Goal: Information Seeking & Learning: Learn about a topic

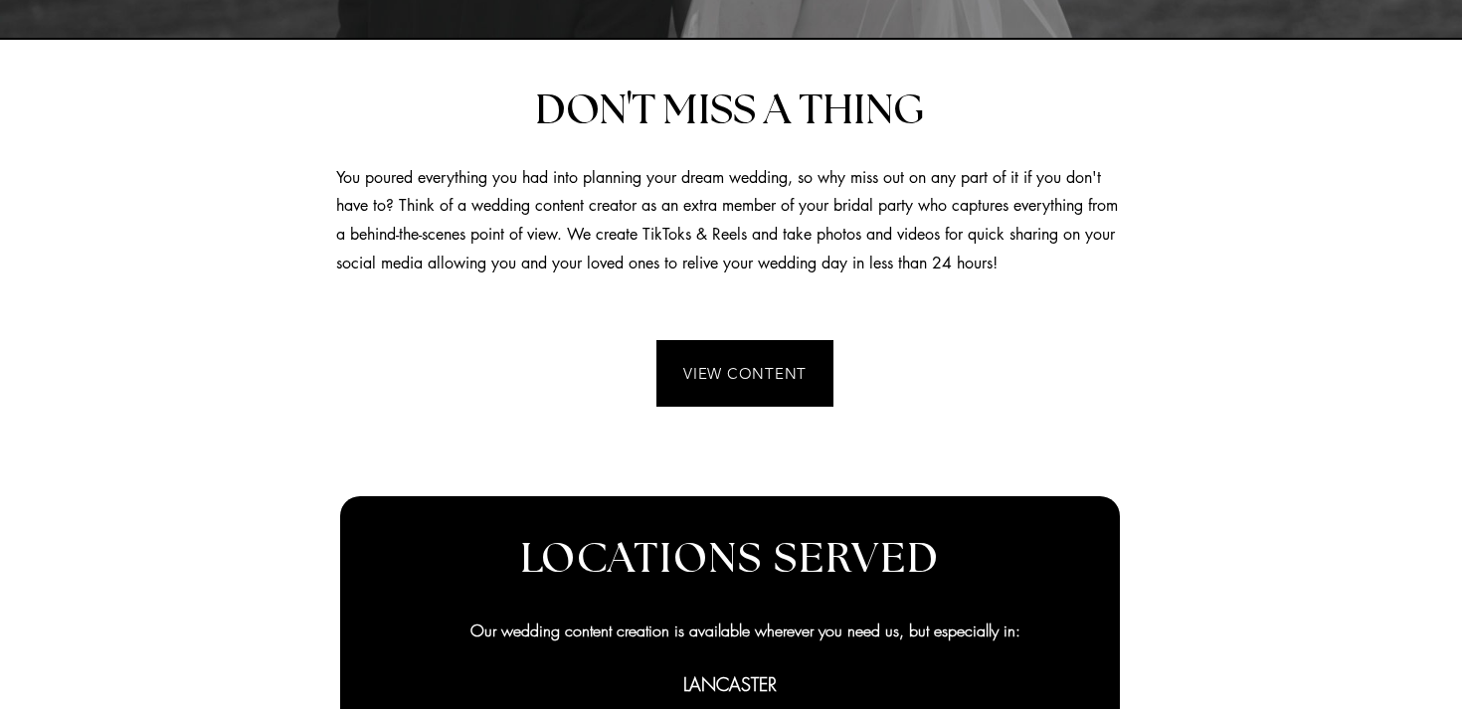
scroll to position [538, 0]
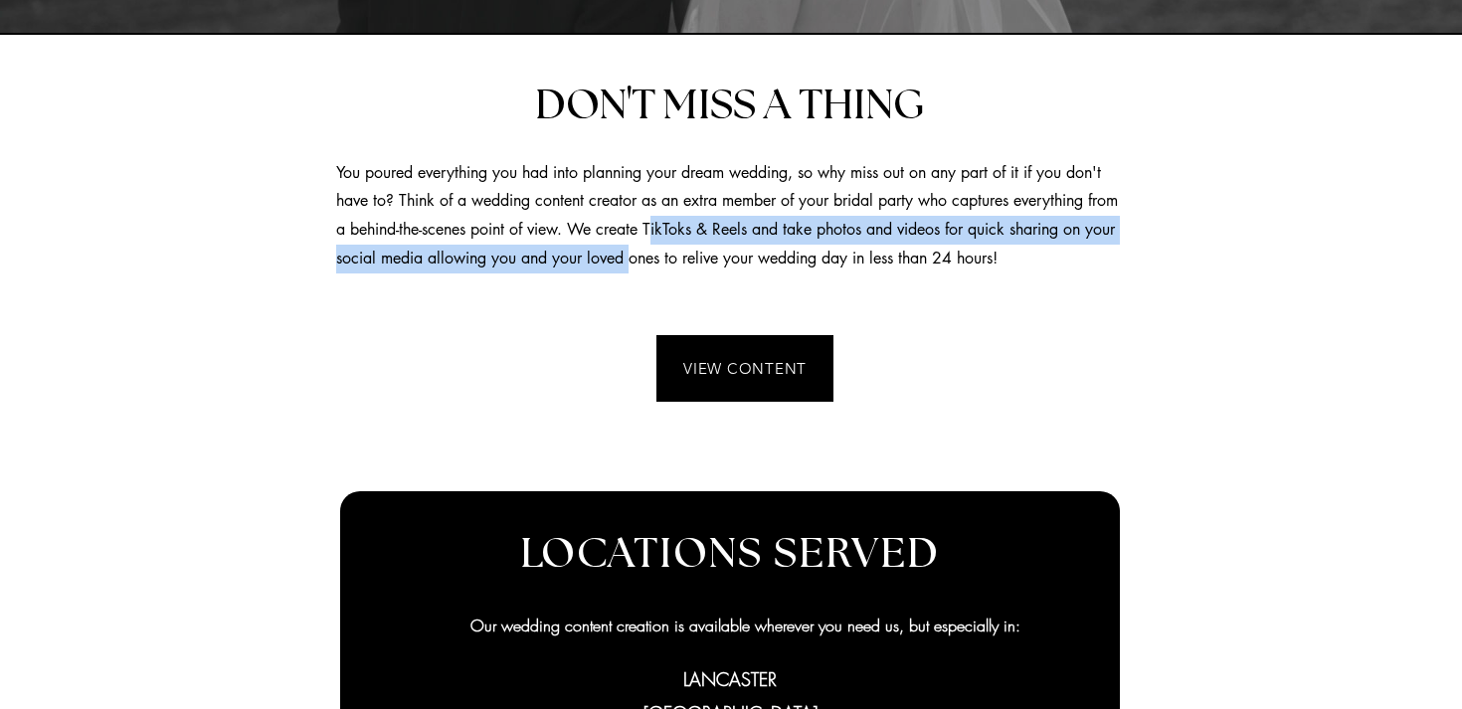
drag, startPoint x: 692, startPoint y: 230, endPoint x: 690, endPoint y: 266, distance: 35.9
click at [690, 266] on span "You poured everything you had into planning your dream wedding, so why miss out…" at bounding box center [727, 215] width 782 height 106
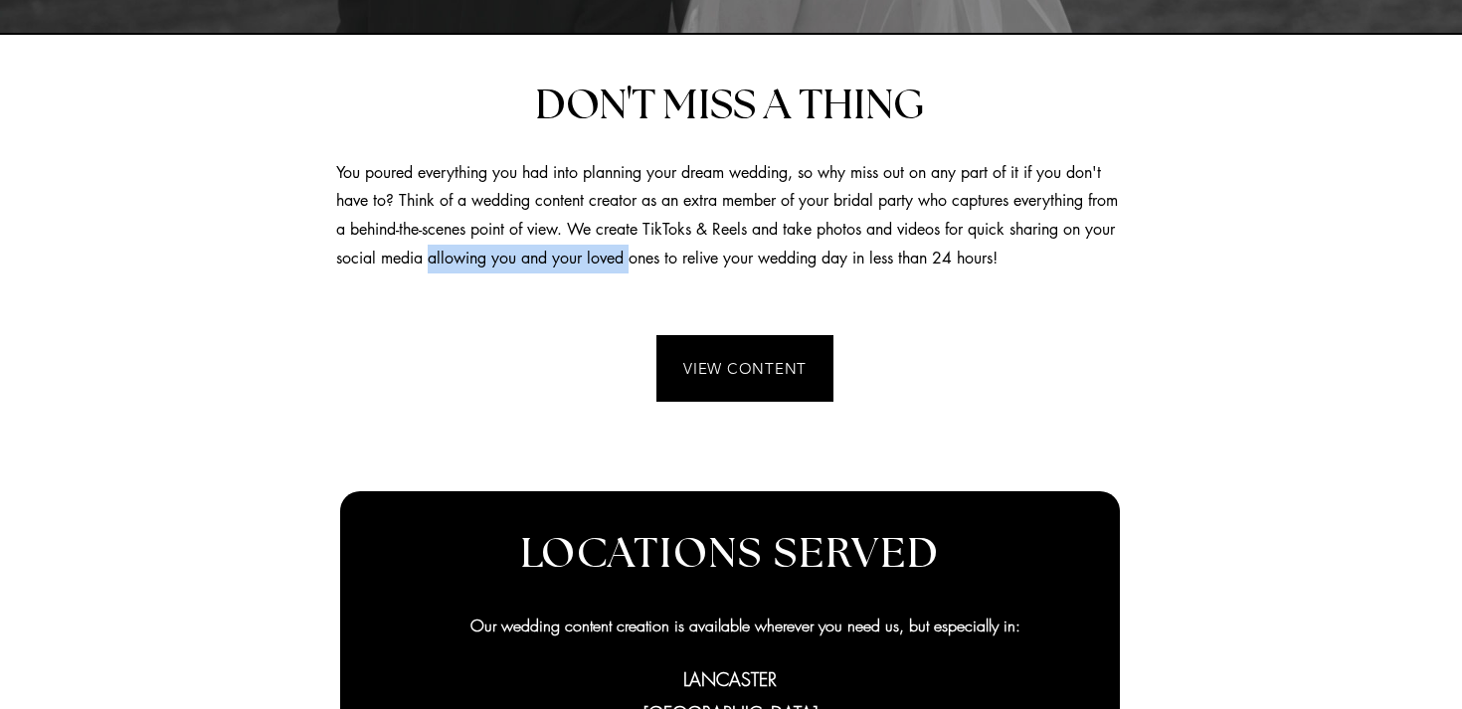
drag, startPoint x: 689, startPoint y: 266, endPoint x: 487, endPoint y: 258, distance: 202.1
click at [487, 258] on span "You poured everything you had into planning your dream wedding, so why miss out…" at bounding box center [727, 215] width 782 height 106
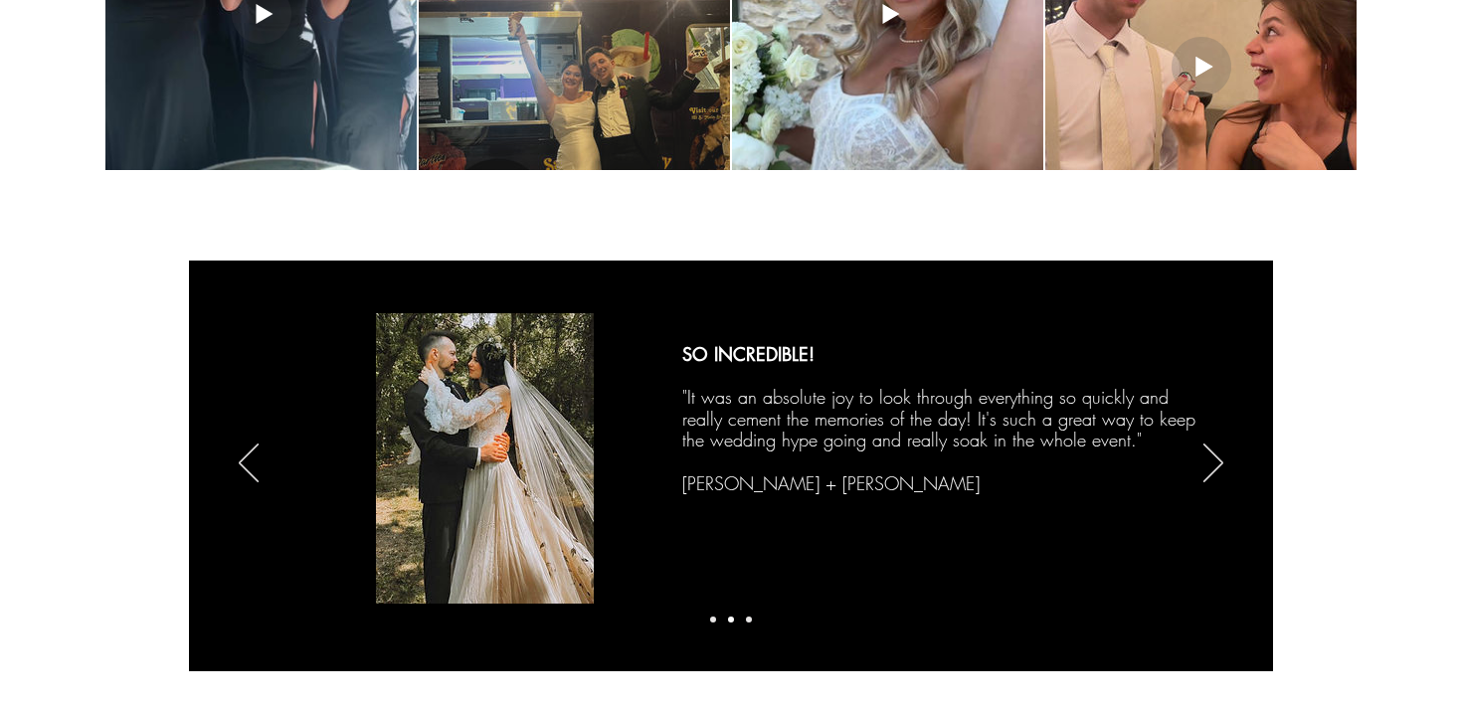
scroll to position [3166, 0]
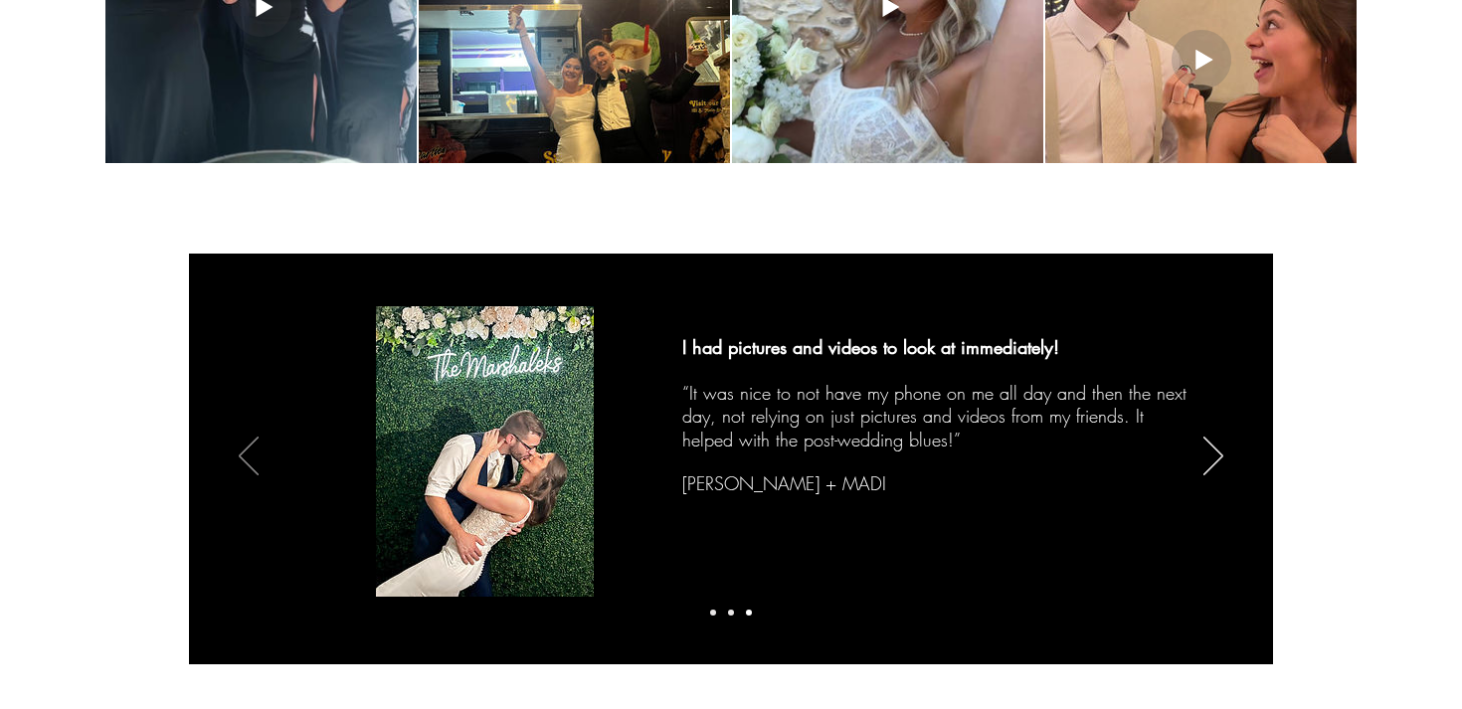
click at [255, 445] on icon "Previous" at bounding box center [249, 456] width 20 height 39
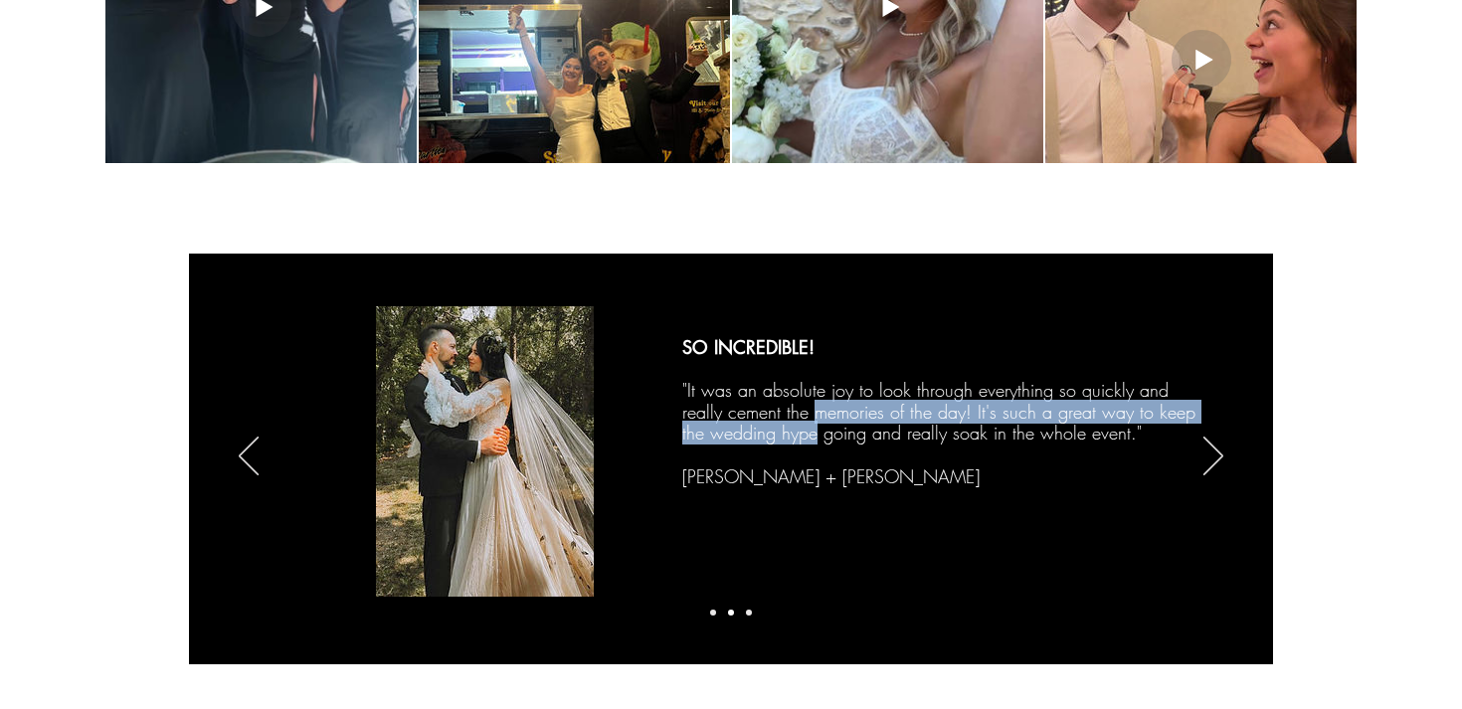
drag, startPoint x: 818, startPoint y: 411, endPoint x: 814, endPoint y: 435, distance: 24.2
click at [814, 435] on span ""It was an absolute joy to look through everything so quickly and really cement…" at bounding box center [938, 411] width 513 height 67
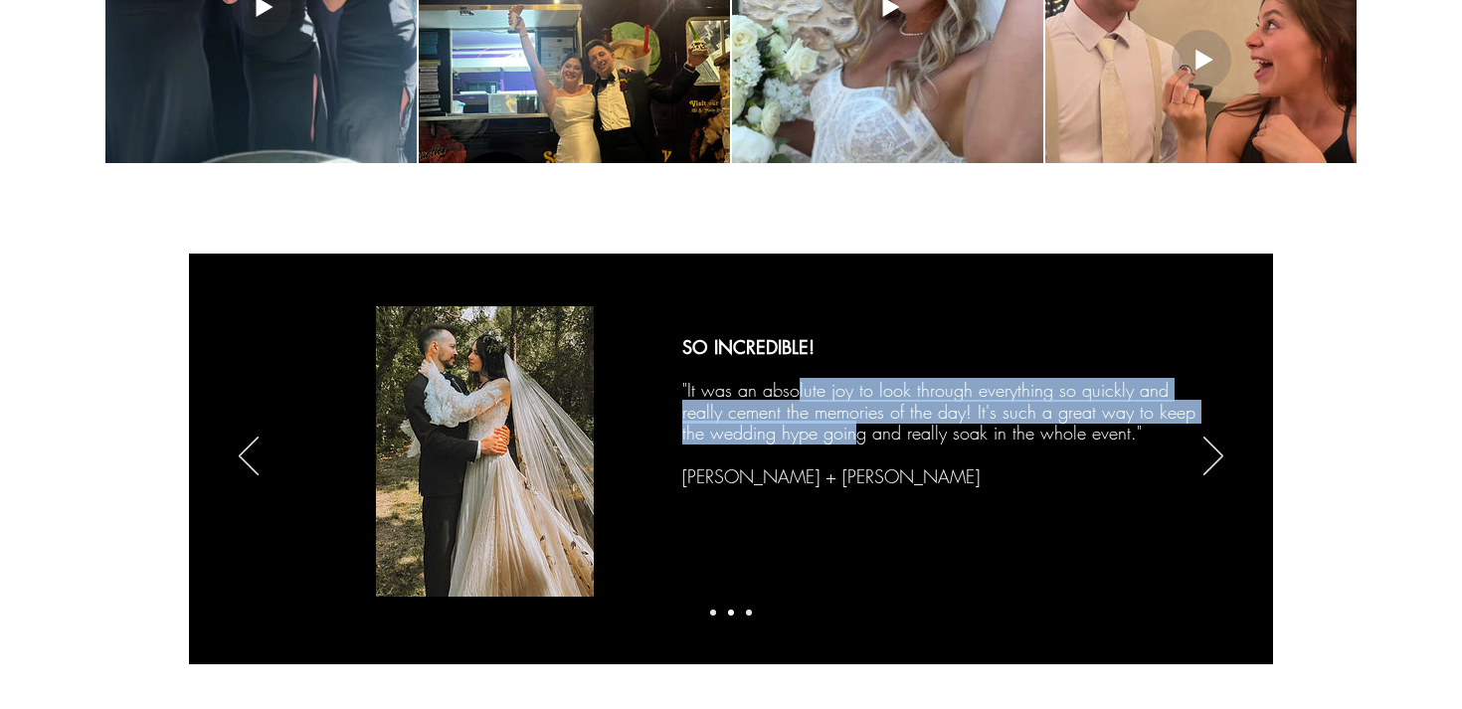
drag, startPoint x: 851, startPoint y: 429, endPoint x: 798, endPoint y: 393, distance: 64.6
click at [798, 393] on span ""It was an absolute joy to look through everything so quickly and really cement…" at bounding box center [938, 411] width 513 height 67
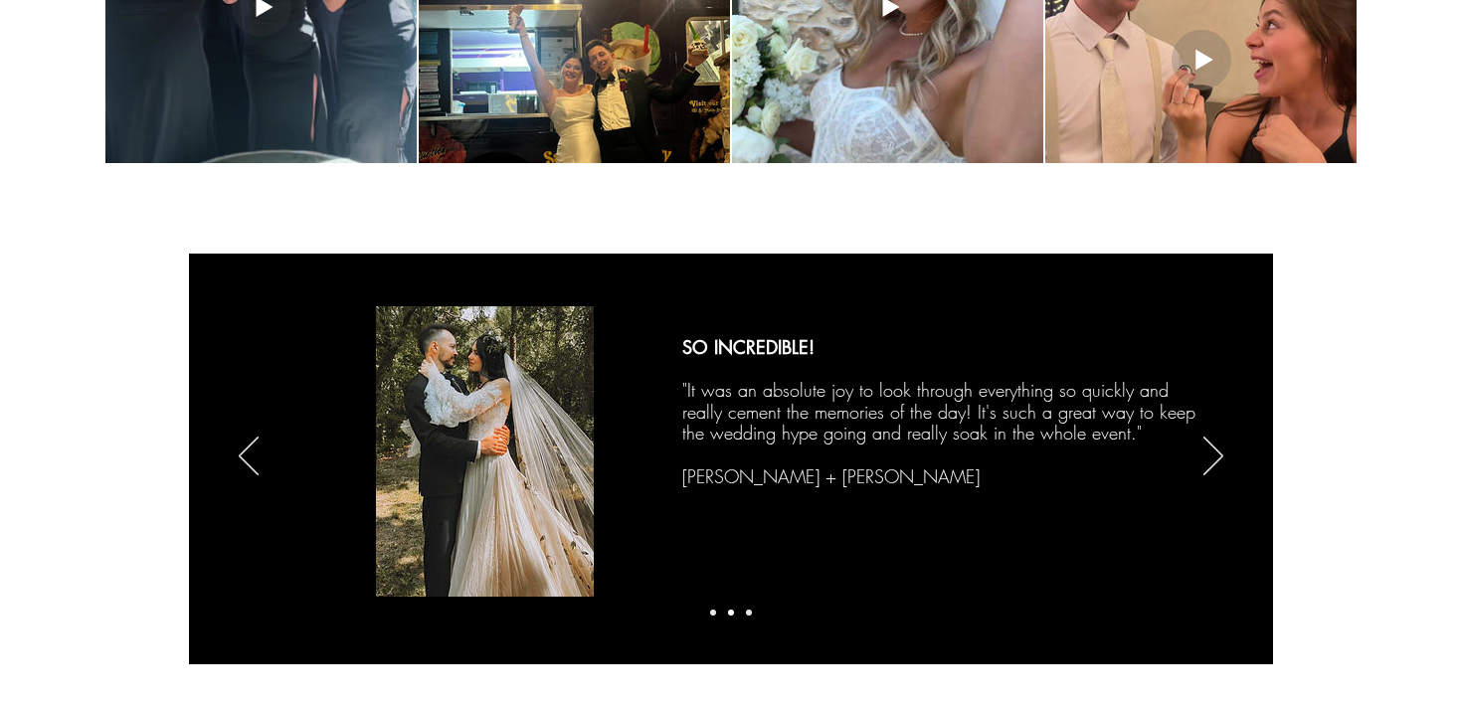
click at [524, 411] on img "Slideshow" at bounding box center [485, 451] width 218 height 290
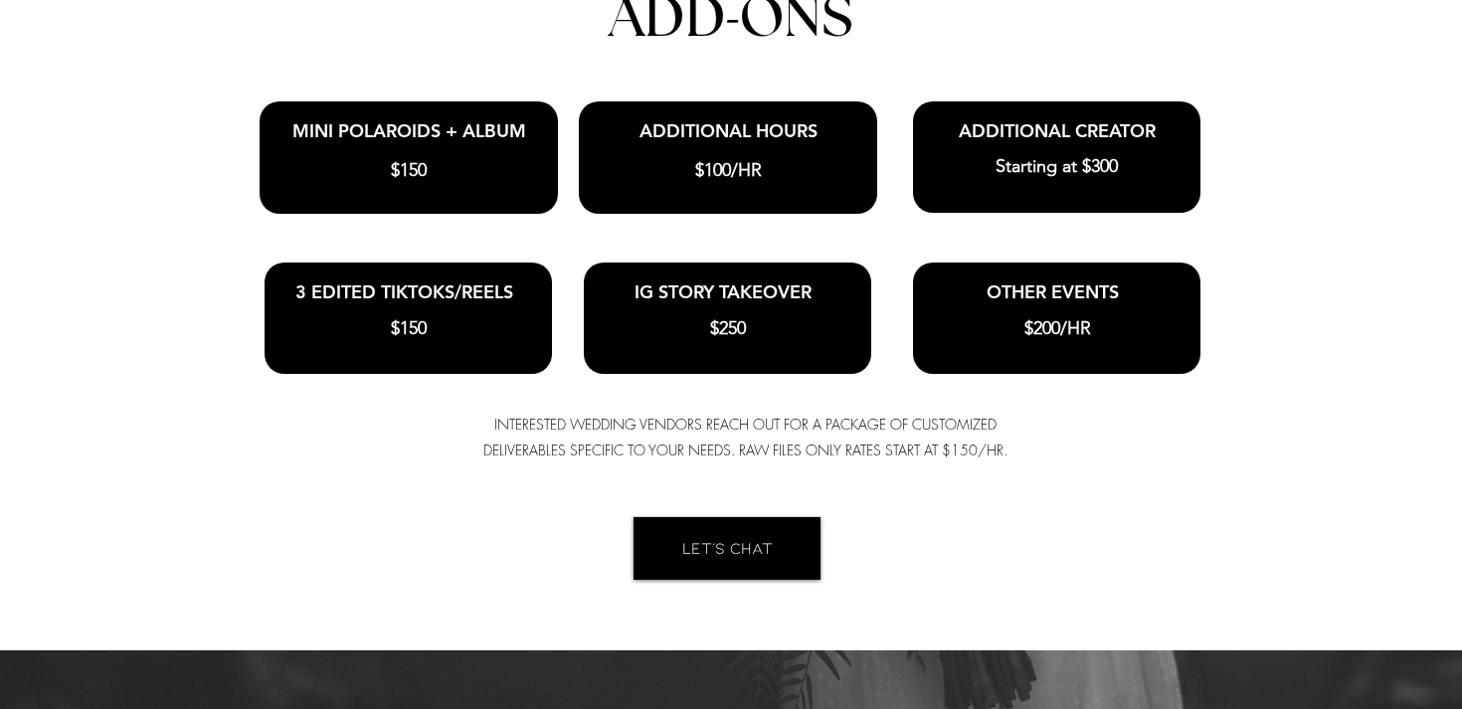
scroll to position [4678, 0]
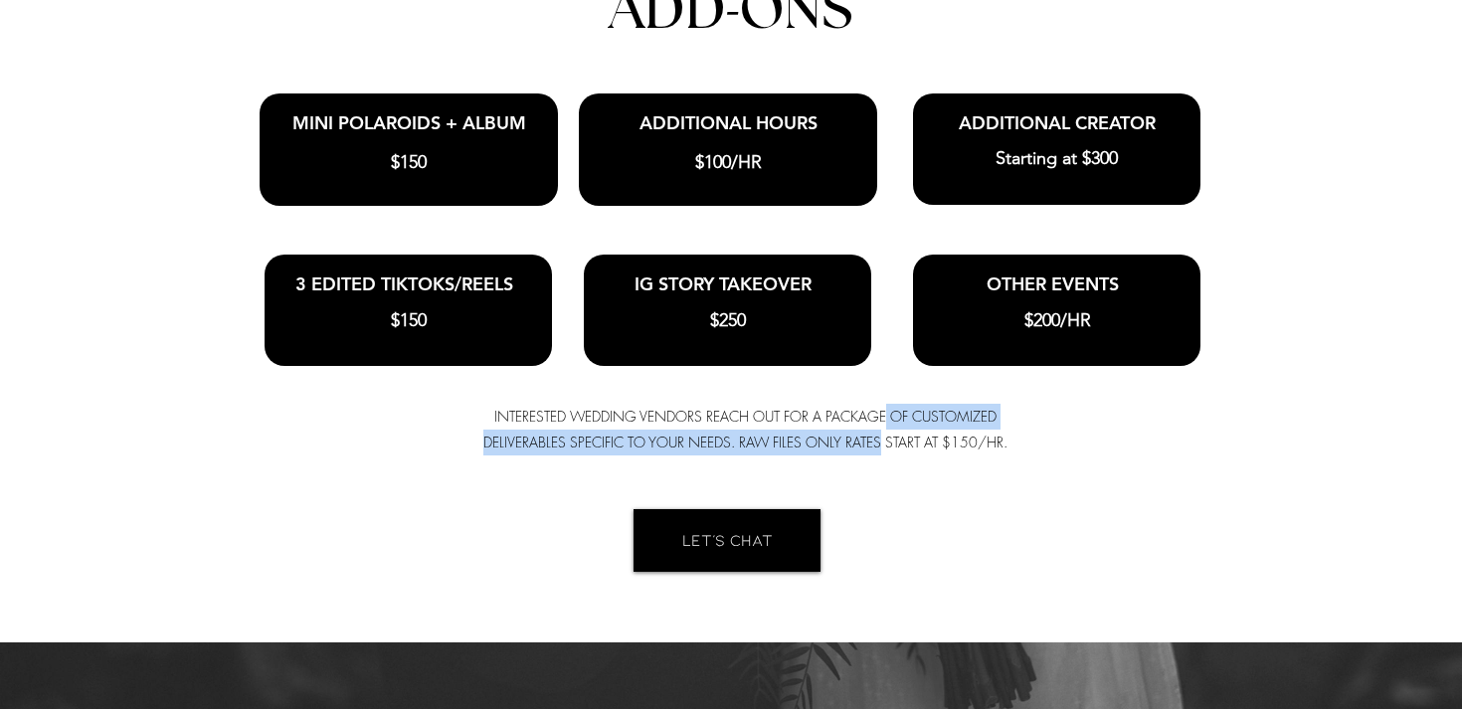
drag, startPoint x: 884, startPoint y: 406, endPoint x: 882, endPoint y: 435, distance: 28.9
click at [882, 435] on span "INTERESTED WEDDING VENDORS REACH OUT FOR A PACKAGE OF CUSTOMIZED DELIVERABLES S…" at bounding box center [745, 429] width 524 height 45
drag, startPoint x: 882, startPoint y: 435, endPoint x: 672, endPoint y: 402, distance: 212.4
click at [672, 407] on span "INTERESTED WEDDING VENDORS REACH OUT FOR A PACKAGE OF CUSTOMIZED DELIVERABLES S…" at bounding box center [745, 429] width 524 height 45
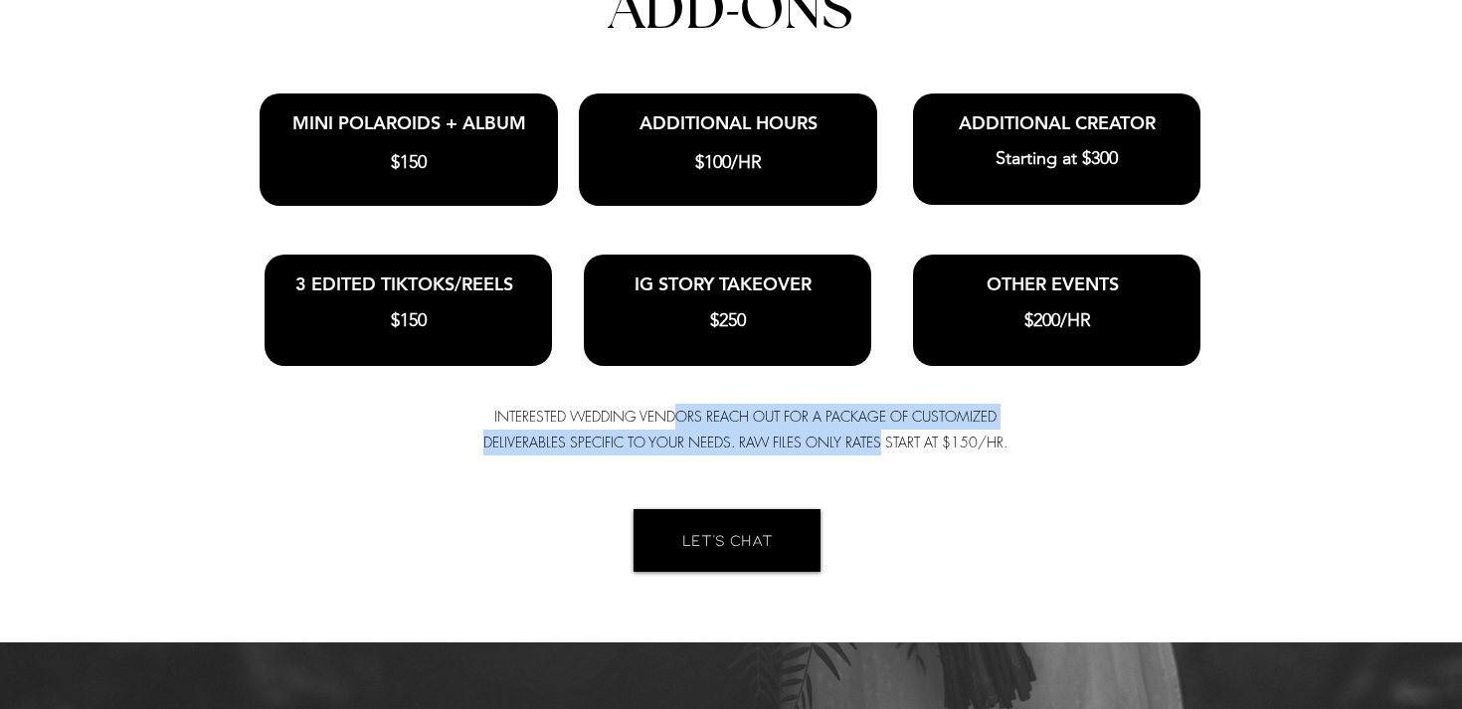
click at [672, 407] on span "INTERESTED WEDDING VENDORS REACH OUT FOR A PACKAGE OF CUSTOMIZED DELIVERABLES S…" at bounding box center [745, 429] width 524 height 45
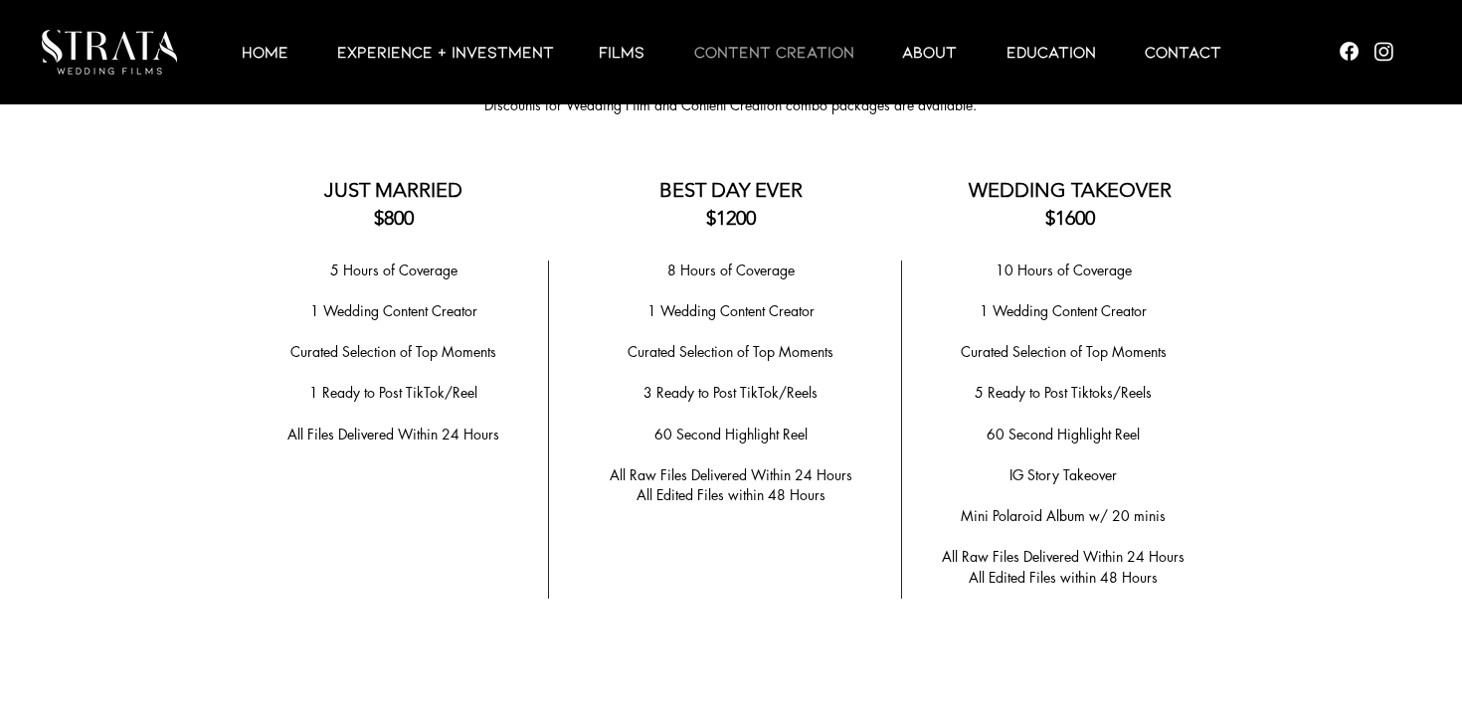
scroll to position [3944, 0]
drag, startPoint x: 674, startPoint y: 339, endPoint x: 752, endPoint y: 346, distance: 77.9
click at [752, 346] on span "​Curated Selection of Top Moments" at bounding box center [731, 350] width 206 height 19
drag, startPoint x: 644, startPoint y: 384, endPoint x: 783, endPoint y: 391, distance: 139.4
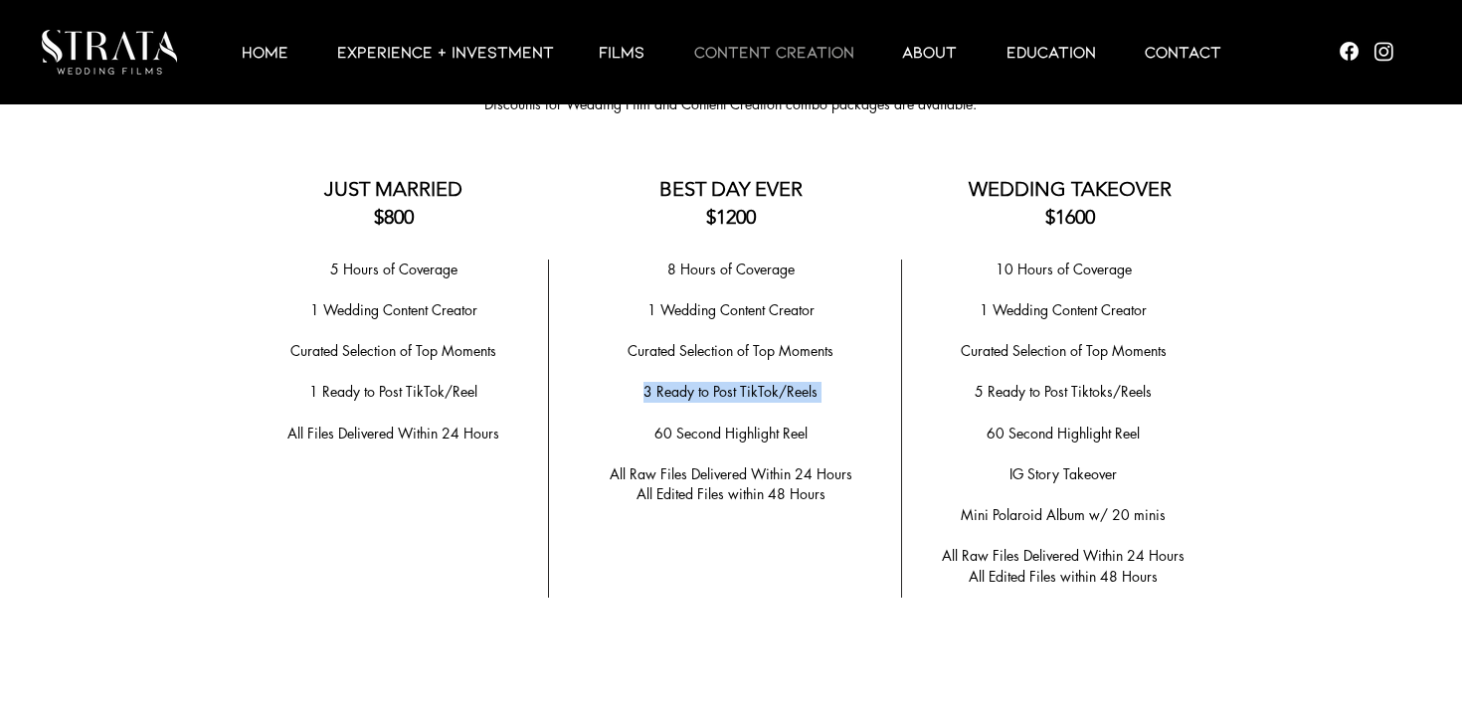
click at [783, 392] on div "8 Hours of Coverage ​ 1 Wedding Content Creator ​ ​Curated Selection of Top Mom…" at bounding box center [730, 383] width 311 height 246
click at [783, 391] on p "3 Ready to Post TikTok/Reels" at bounding box center [730, 392] width 311 height 21
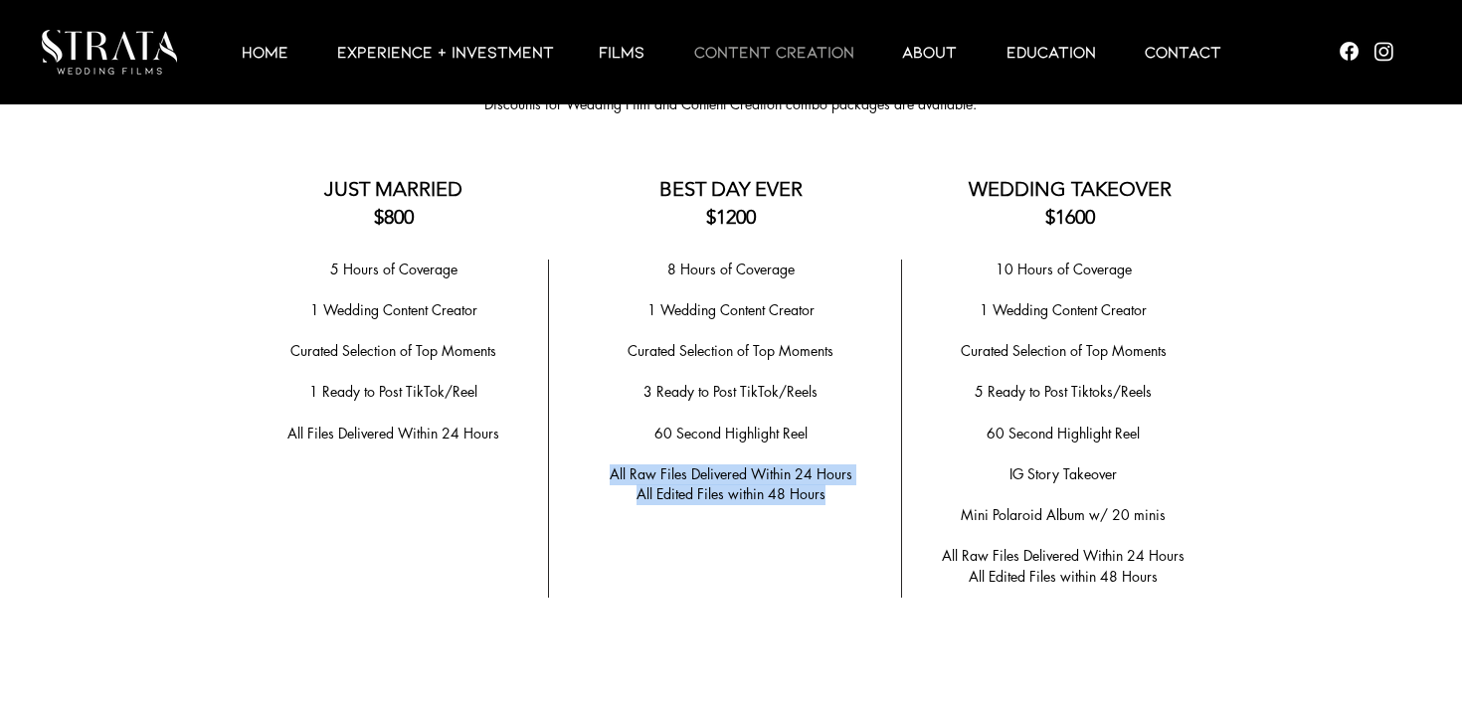
drag, startPoint x: 612, startPoint y: 462, endPoint x: 836, endPoint y: 486, distance: 225.2
click at [836, 487] on div "8 Hours of Coverage ​ 1 Wedding Content Creator ​ ​Curated Selection of Top Mom…" at bounding box center [730, 383] width 311 height 246
click at [836, 486] on p "All Edited Files within 48 Hours" at bounding box center [730, 494] width 311 height 21
drag, startPoint x: 836, startPoint y: 486, endPoint x: 763, endPoint y: 463, distance: 76.4
click at [763, 463] on div "8 Hours of Coverage ​ 1 Wedding Content Creator ​ ​Curated Selection of Top Mom…" at bounding box center [730, 383] width 311 height 246
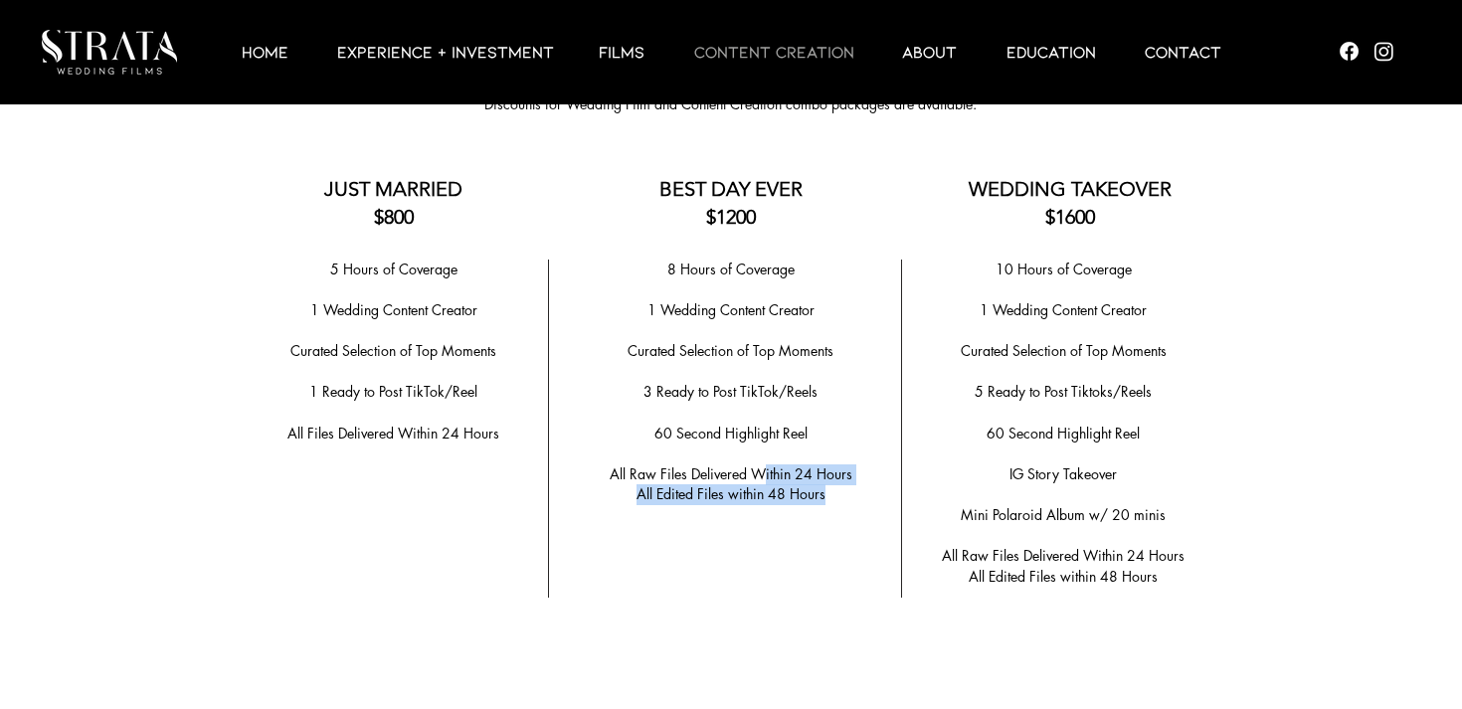
click at [763, 465] on span "All Raw Files Delivered Within 24 Hours" at bounding box center [731, 474] width 243 height 19
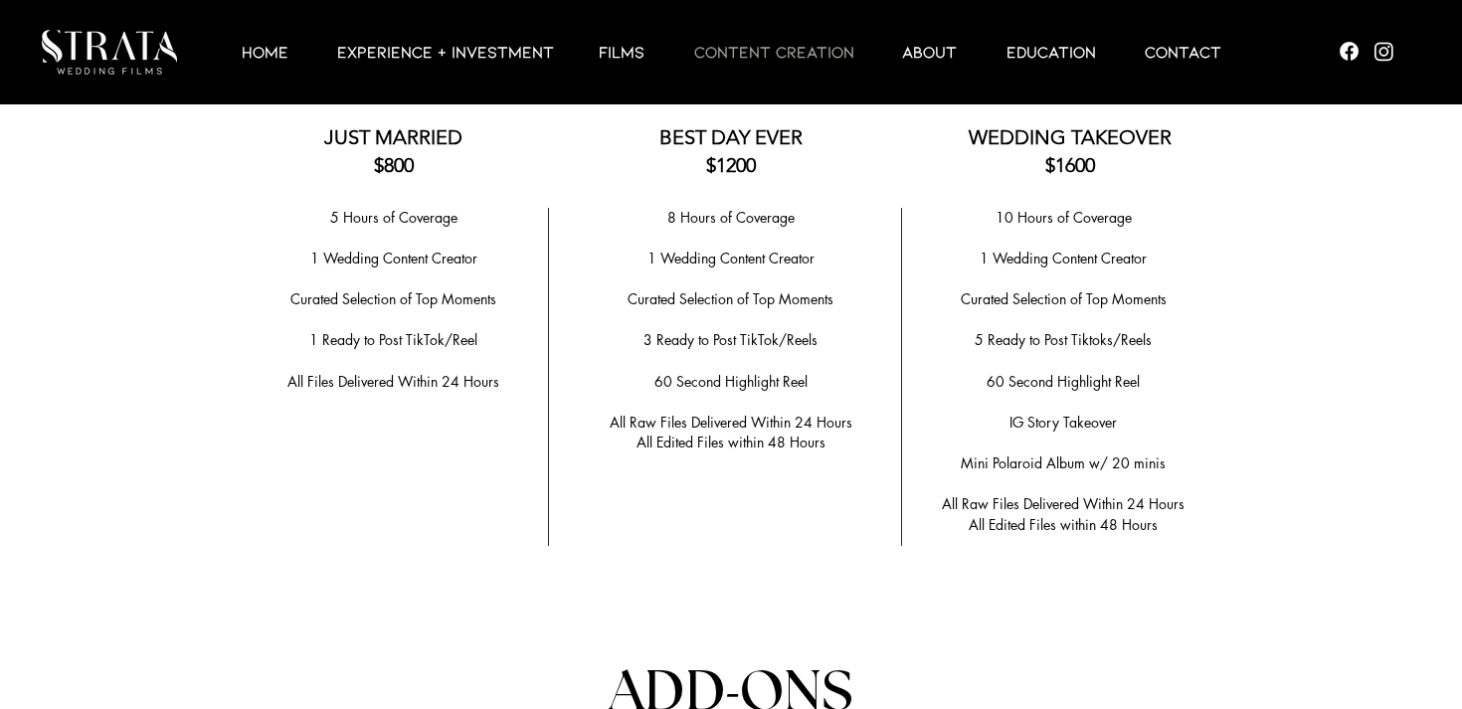
scroll to position [3998, 0]
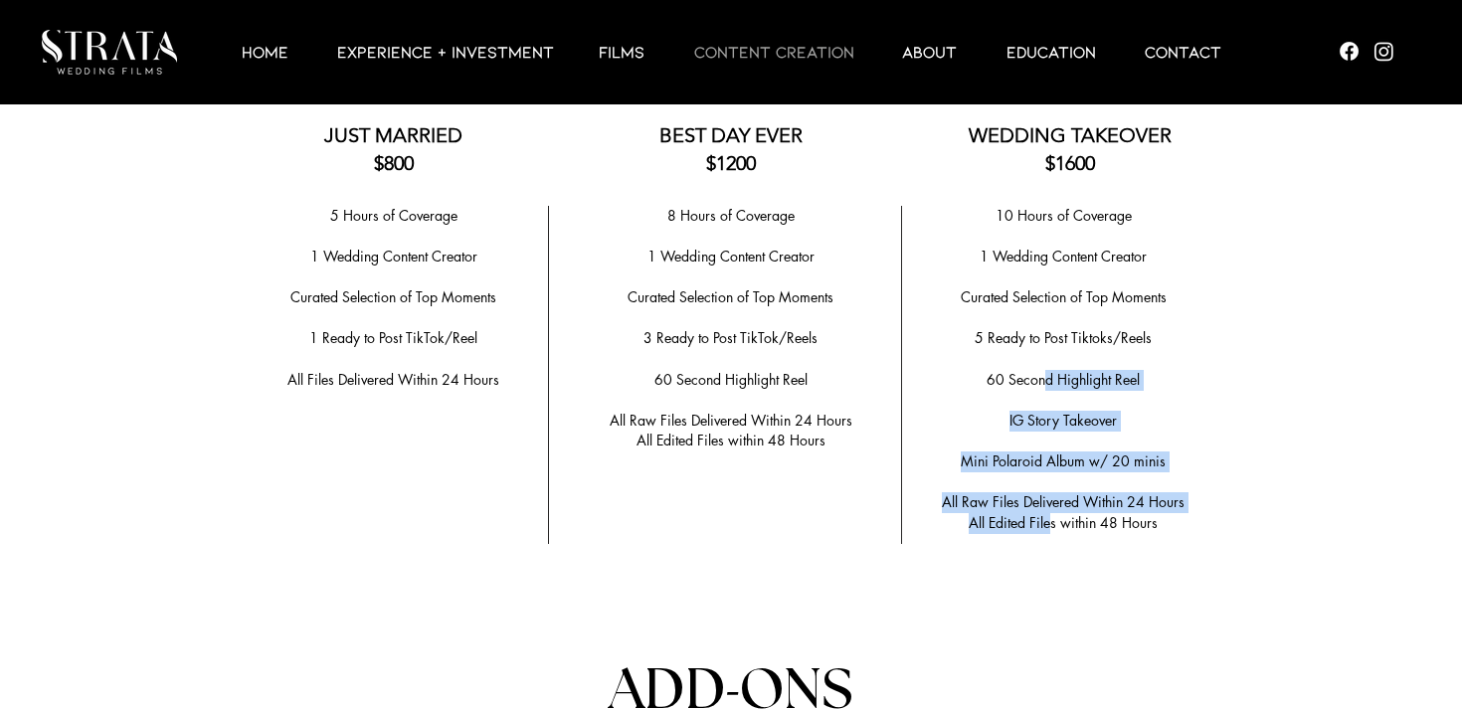
drag, startPoint x: 1048, startPoint y: 513, endPoint x: 1047, endPoint y: 364, distance: 149.2
click at [1047, 364] on div "10 Hours of Coverage ​ 1 Wedding Content Creator ​ Curated Selection of Top Mom…" at bounding box center [1063, 370] width 298 height 328
click at [1047, 370] on span "60 Second Highlight Reel" at bounding box center [1063, 379] width 153 height 19
drag, startPoint x: 1181, startPoint y: 516, endPoint x: 1091, endPoint y: 382, distance: 161.4
click at [1091, 382] on div "10 Hours of Coverage ​ 1 Wedding Content Creator ​ Curated Selection of Top Mom…" at bounding box center [1063, 370] width 298 height 328
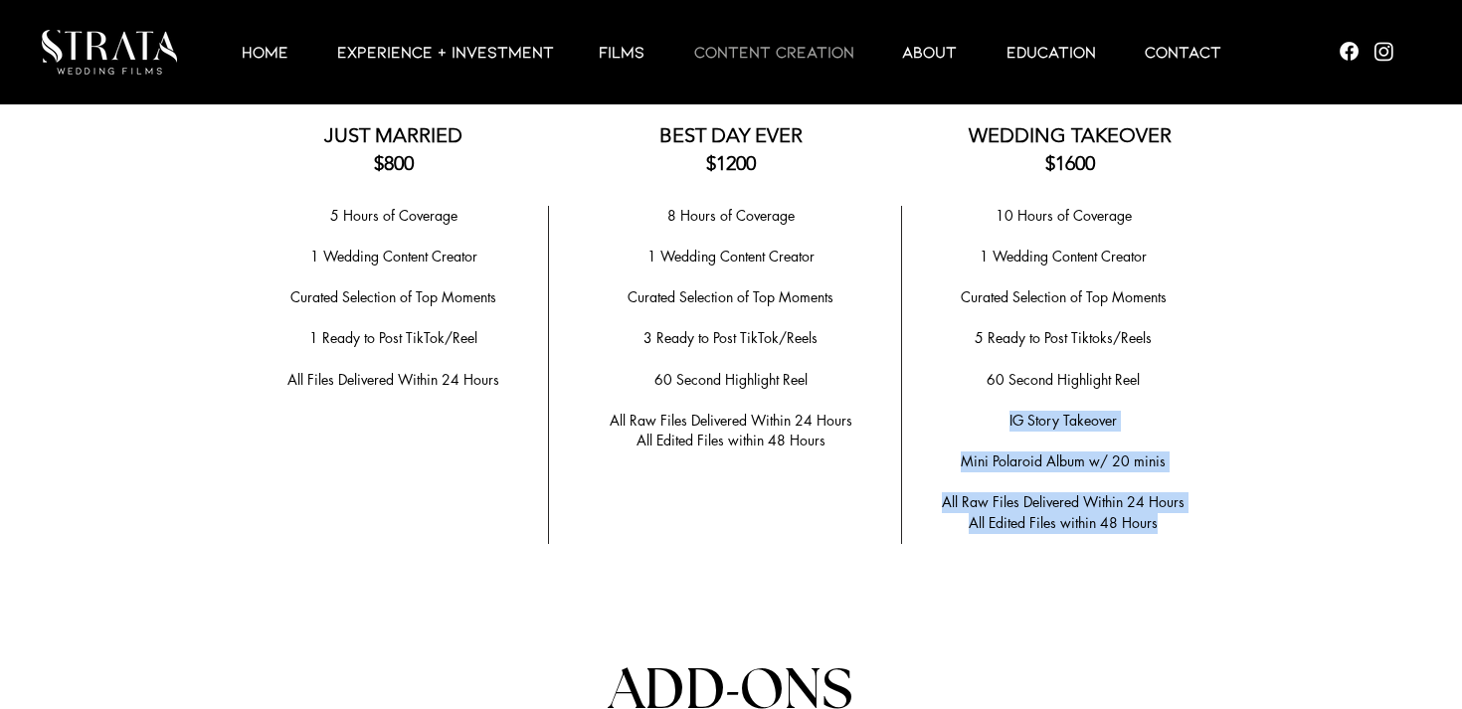
click at [1091, 390] on p "​" at bounding box center [1063, 400] width 298 height 21
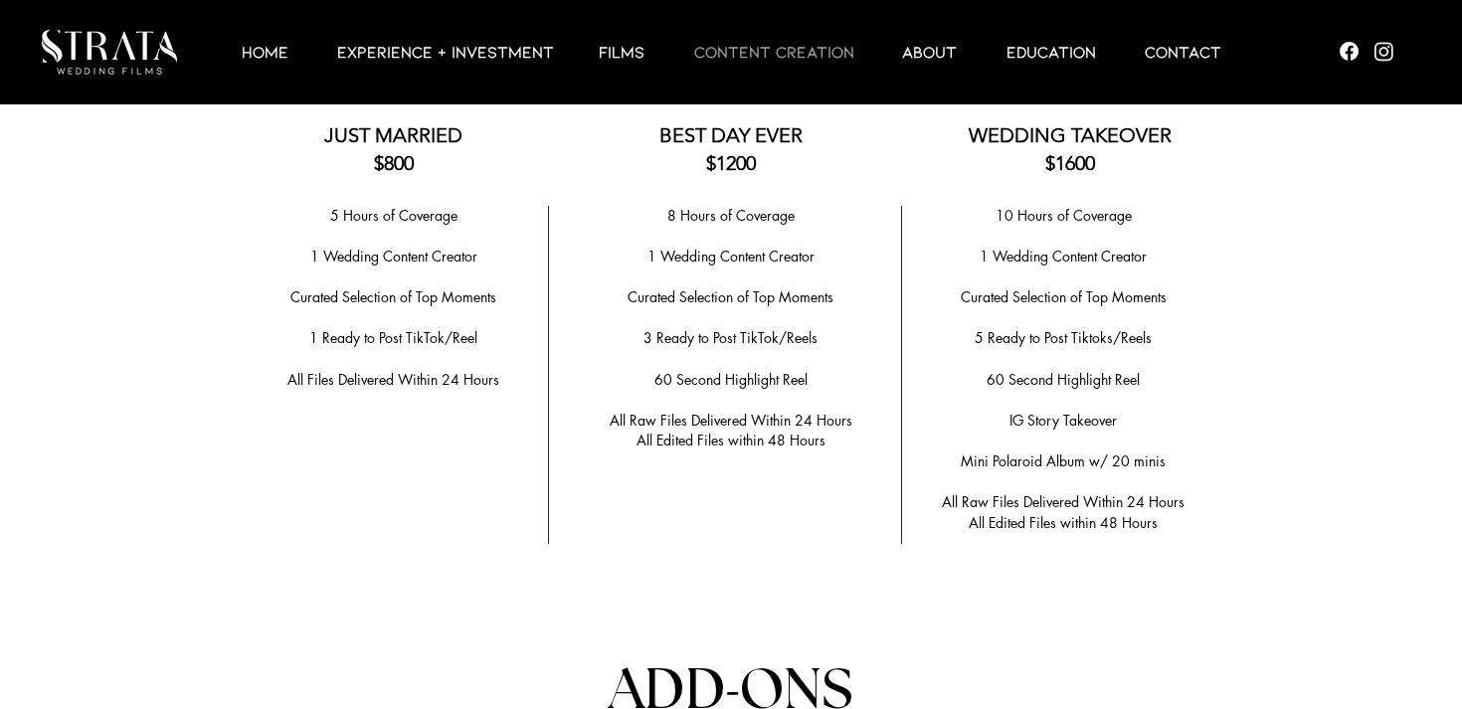
drag, startPoint x: 983, startPoint y: 485, endPoint x: 1099, endPoint y: 510, distance: 119.0
click at [1099, 510] on div "10 Hours of Coverage ​ 1 Wedding Content Creator ​ Curated Selection of Top Mom…" at bounding box center [1063, 370] width 298 height 328
drag, startPoint x: 1099, startPoint y: 510, endPoint x: 1080, endPoint y: 484, distance: 32.0
click at [1080, 484] on div "10 Hours of Coverage ​ 1 Wedding Content Creator ​ Curated Selection of Top Mom…" at bounding box center [1063, 370] width 298 height 328
click at [1080, 492] on span "All Raw Files Delivered Within 24 Hours" at bounding box center [1063, 501] width 243 height 19
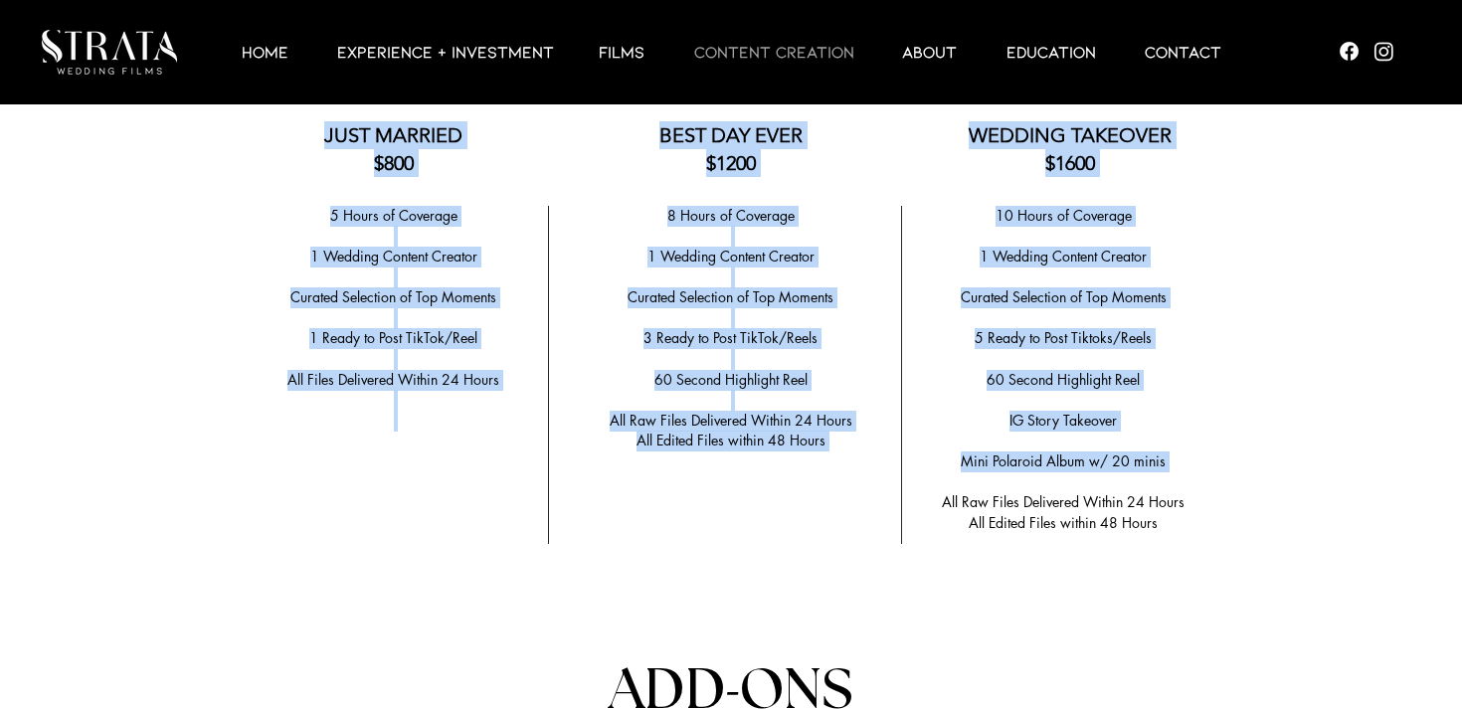
drag, startPoint x: 1163, startPoint y: 519, endPoint x: 1116, endPoint y: 467, distance: 70.5
click at [1116, 467] on section "Anchor 2 WEDDING CONTENT CREATION PACKAGES Discounts for Wedding Film and Conte…" at bounding box center [731, 614] width 1462 height 1415
click at [1116, 472] on p "​ ​ ​" at bounding box center [1063, 482] width 298 height 21
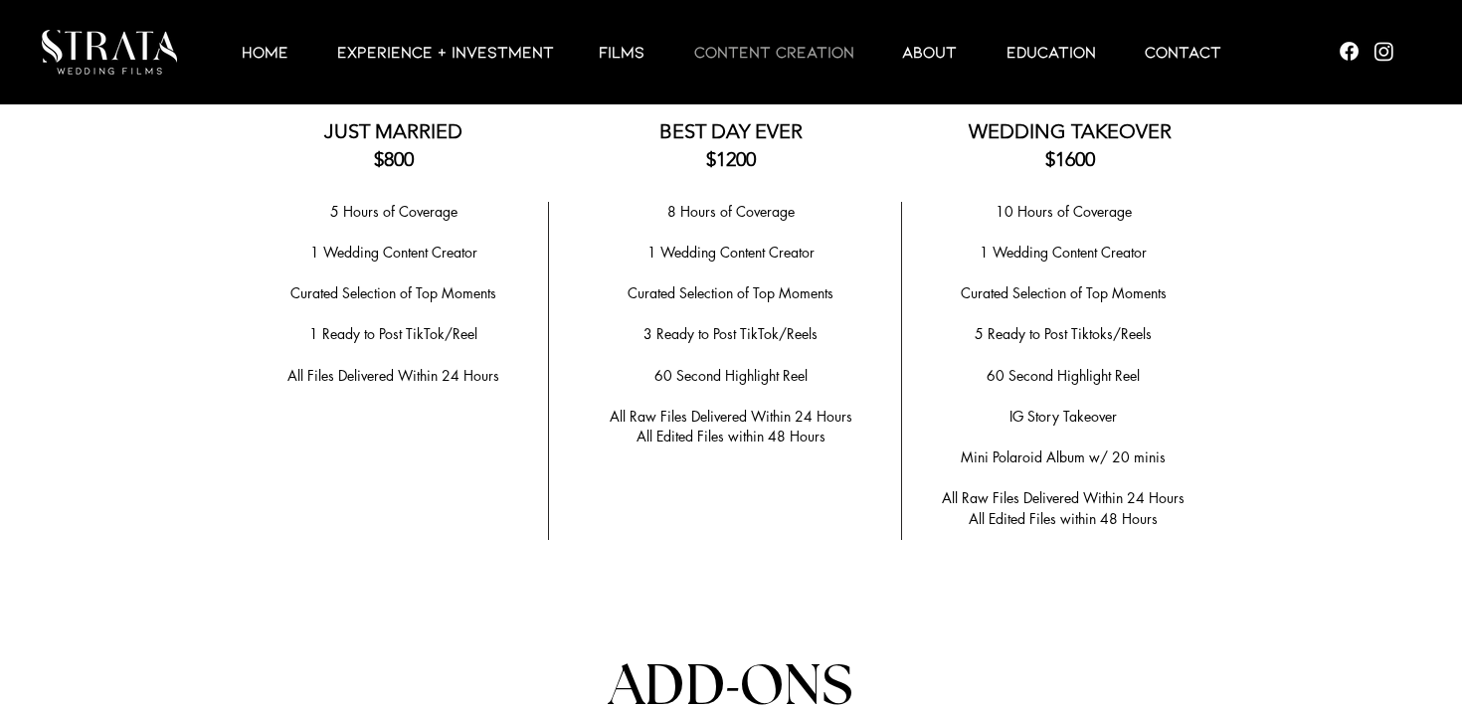
scroll to position [3982, 0]
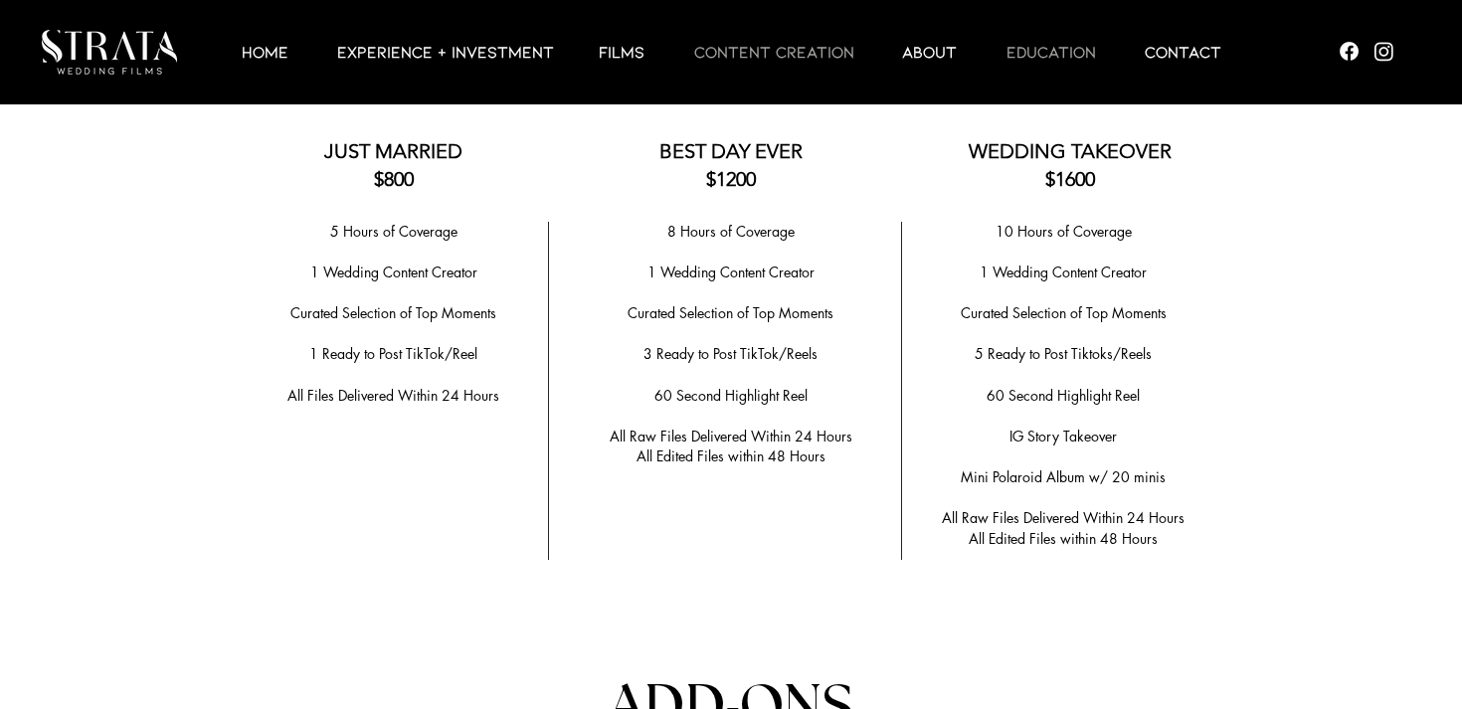
click at [1040, 48] on p "EDUCATION" at bounding box center [1051, 52] width 109 height 24
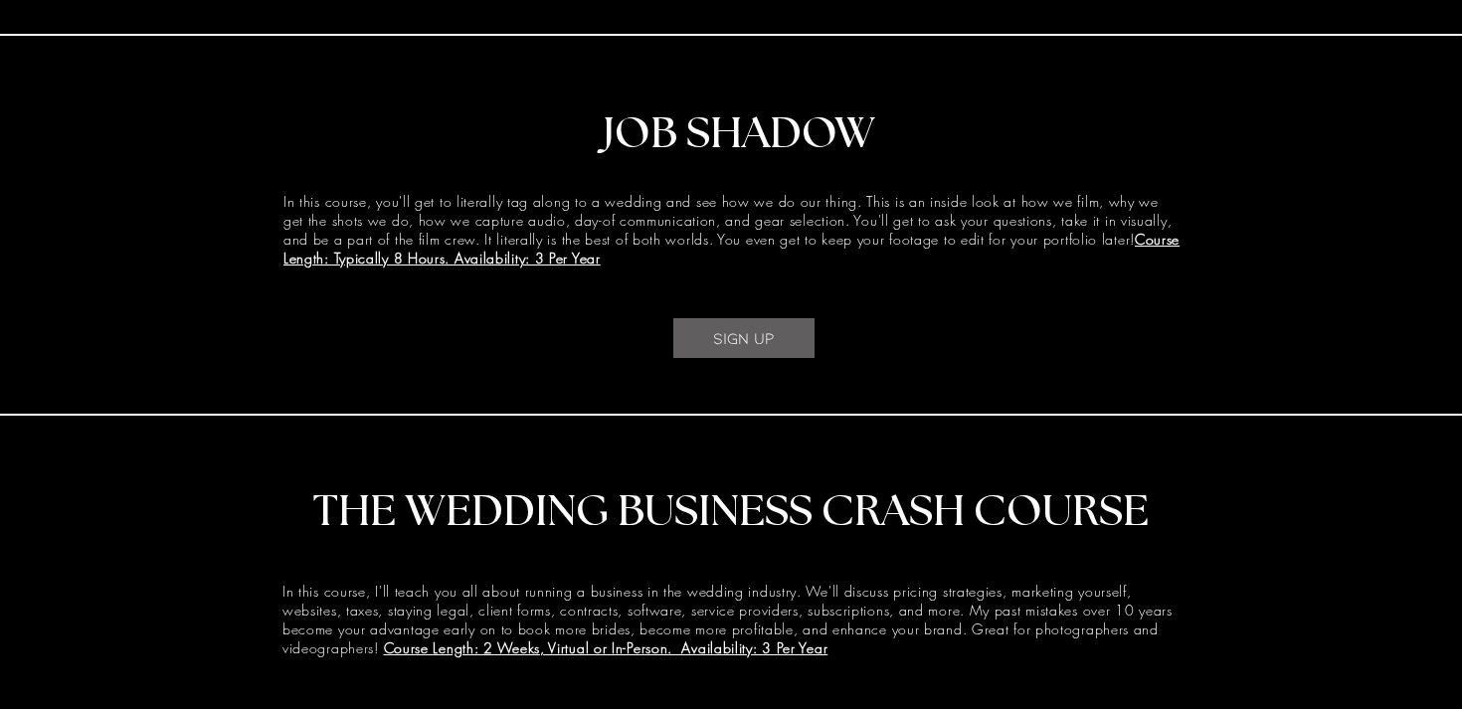
scroll to position [2431, 0]
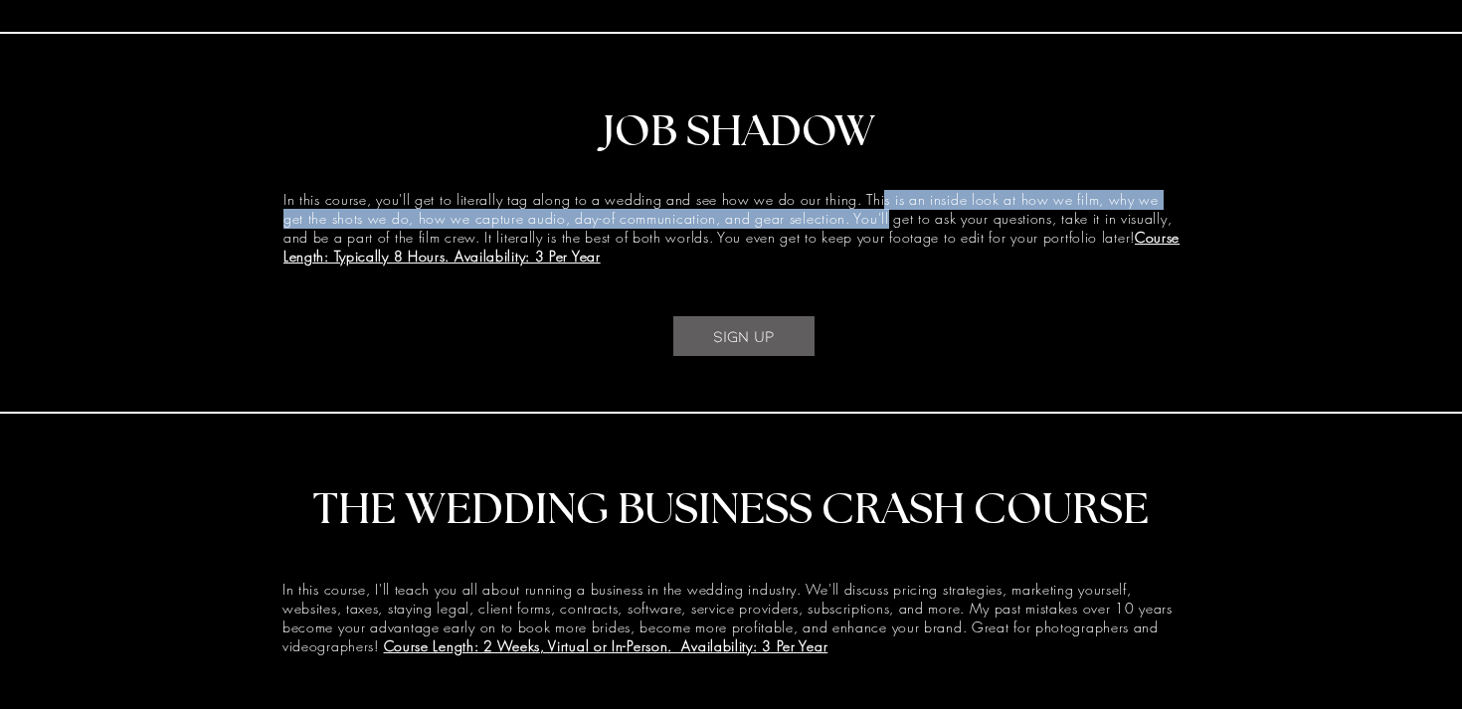
drag, startPoint x: 886, startPoint y: 205, endPoint x: 886, endPoint y: 232, distance: 26.9
click at [886, 232] on span "In this course, you'll get to literally tag along to a wedding and see how we d…" at bounding box center [731, 228] width 896 height 76
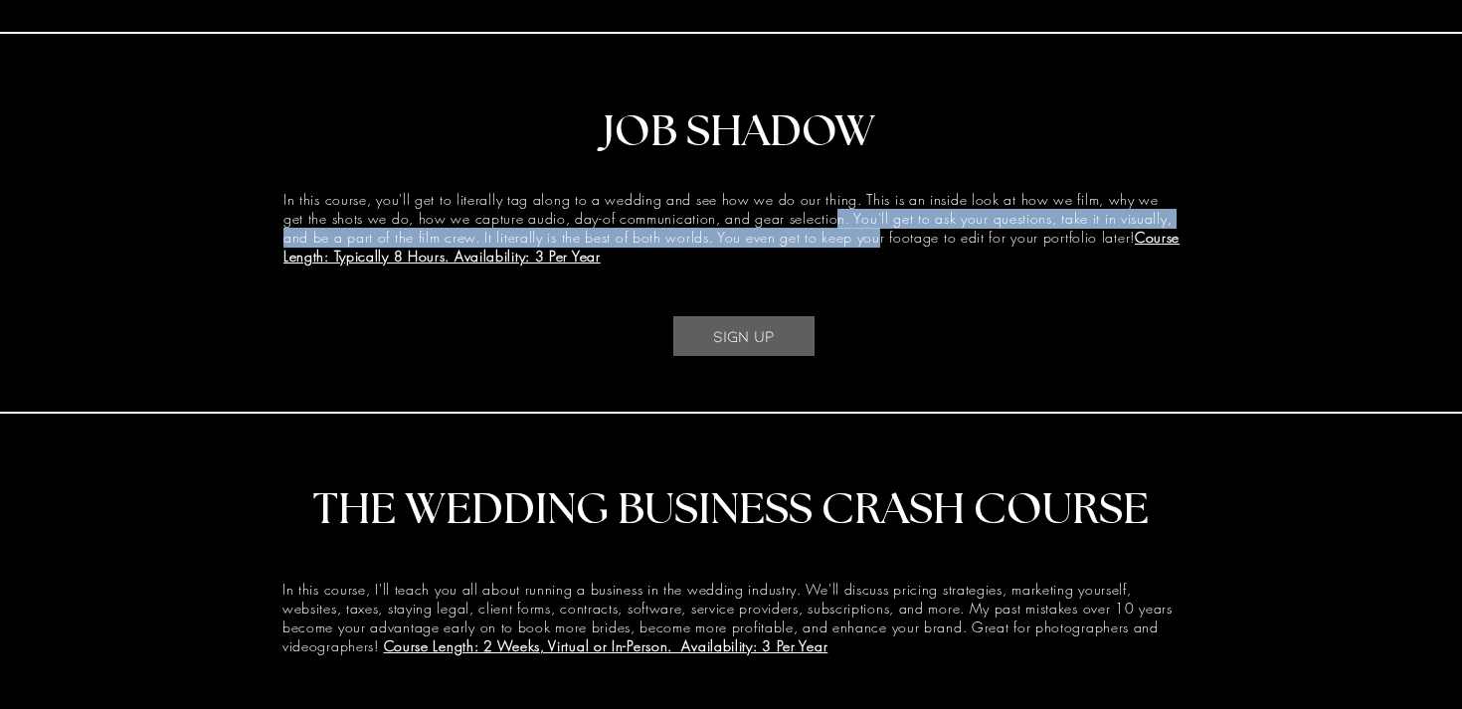
drag, startPoint x: 885, startPoint y: 245, endPoint x: 837, endPoint y: 227, distance: 51.9
click at [837, 227] on span "In this course, you'll get to literally tag along to a wedding and see how we d…" at bounding box center [731, 228] width 896 height 76
drag, startPoint x: 831, startPoint y: 225, endPoint x: 917, endPoint y: 243, distance: 88.4
click at [917, 243] on span "In this course, you'll get to literally tag along to a wedding and see how we d…" at bounding box center [731, 228] width 896 height 76
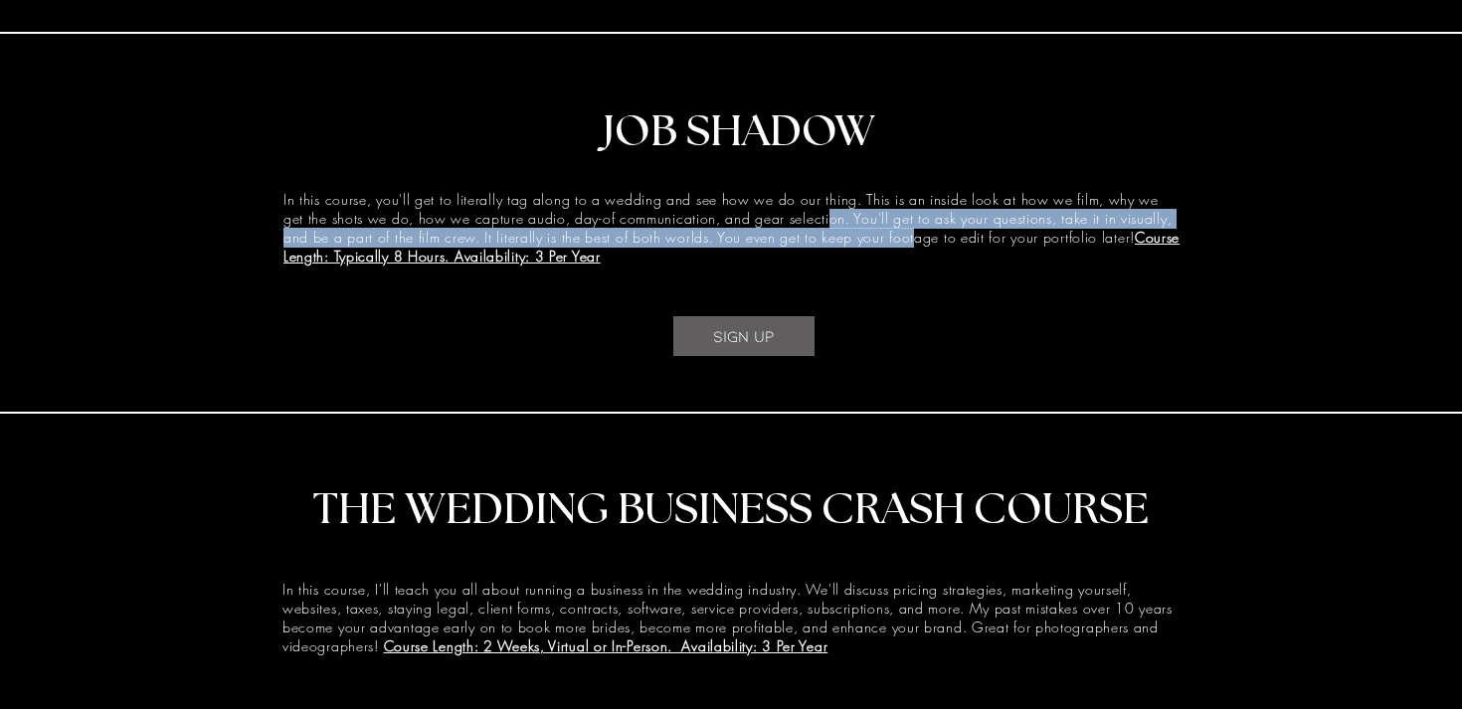
click at [917, 243] on span "In this course, you'll get to literally tag along to a wedding and see how we d…" at bounding box center [731, 228] width 896 height 76
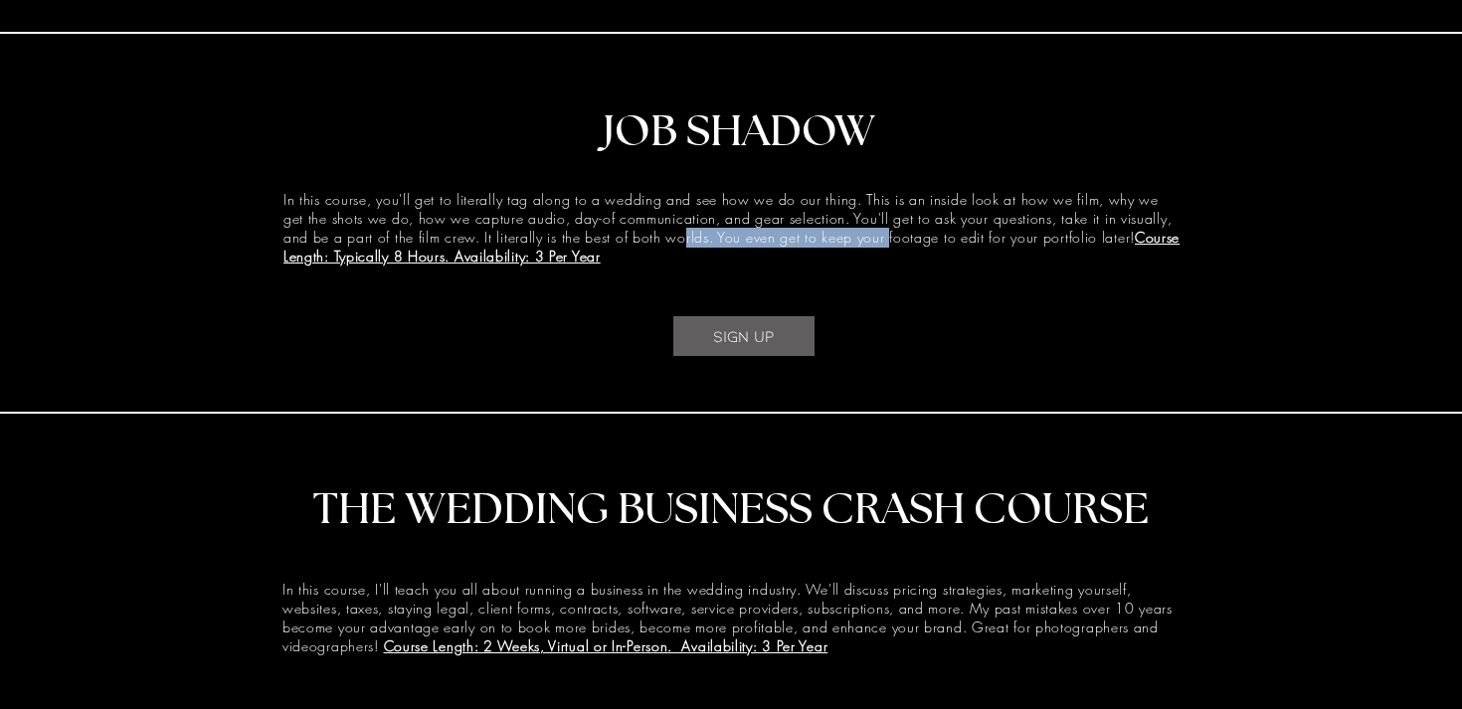
drag, startPoint x: 686, startPoint y: 239, endPoint x: 895, endPoint y: 248, distance: 209.1
click at [895, 248] on span "In this course, you'll get to literally tag along to a wedding and see how we d…" at bounding box center [731, 228] width 896 height 76
click at [896, 248] on span "In this course, you'll get to literally tag along to a wedding and see how we d…" at bounding box center [731, 228] width 896 height 76
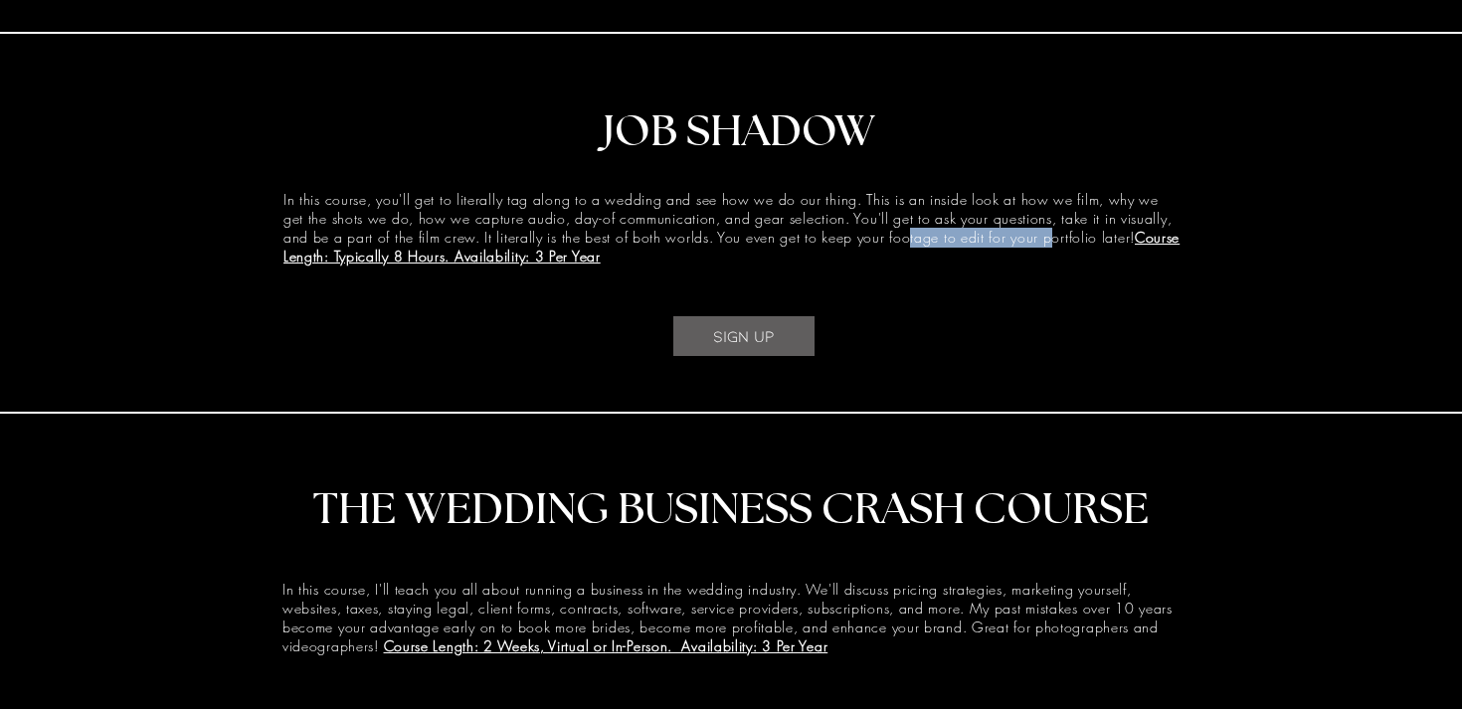
drag, startPoint x: 1057, startPoint y: 249, endPoint x: 909, endPoint y: 242, distance: 148.4
click at [909, 242] on span "In this course, you'll get to literally tag along to a wedding and see how we d…" at bounding box center [731, 228] width 896 height 76
click at [713, 345] on span "SIGN UP" at bounding box center [744, 336] width 62 height 22
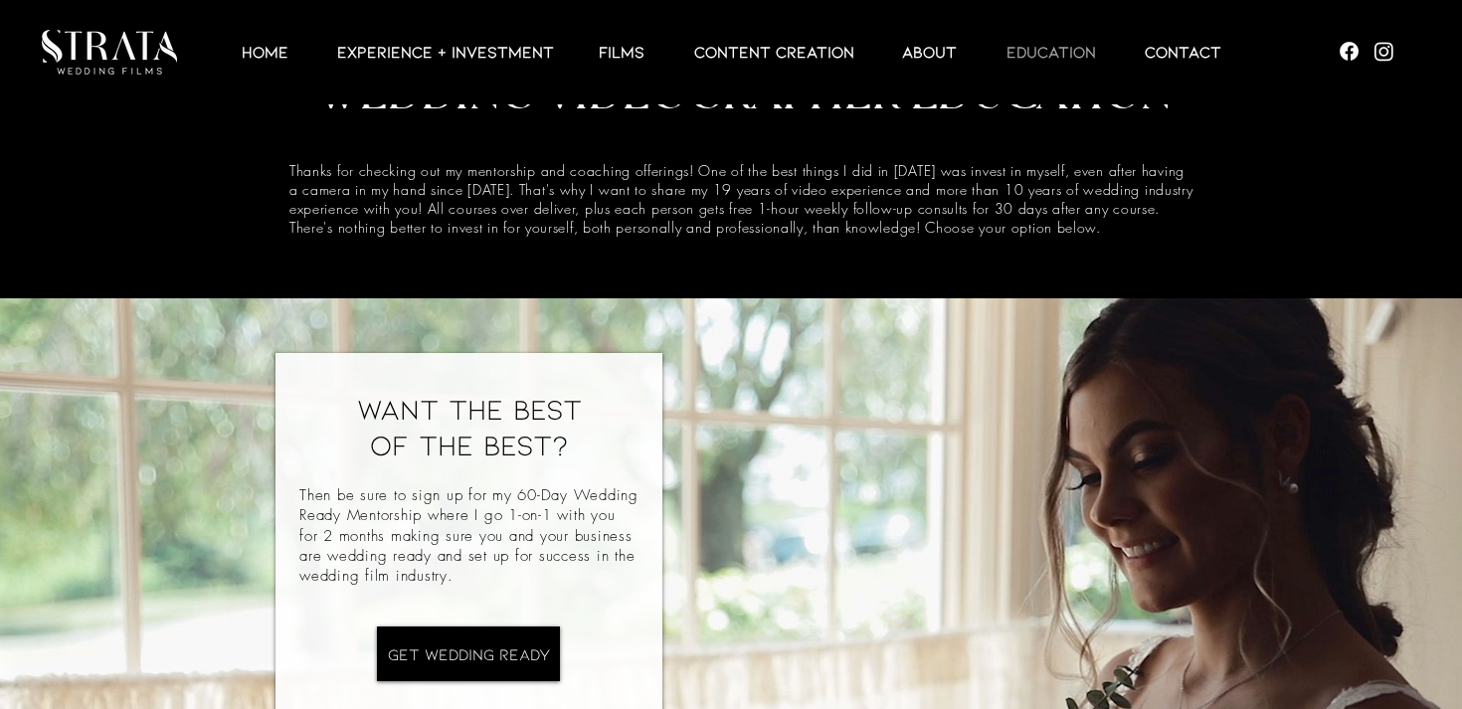
scroll to position [0, 0]
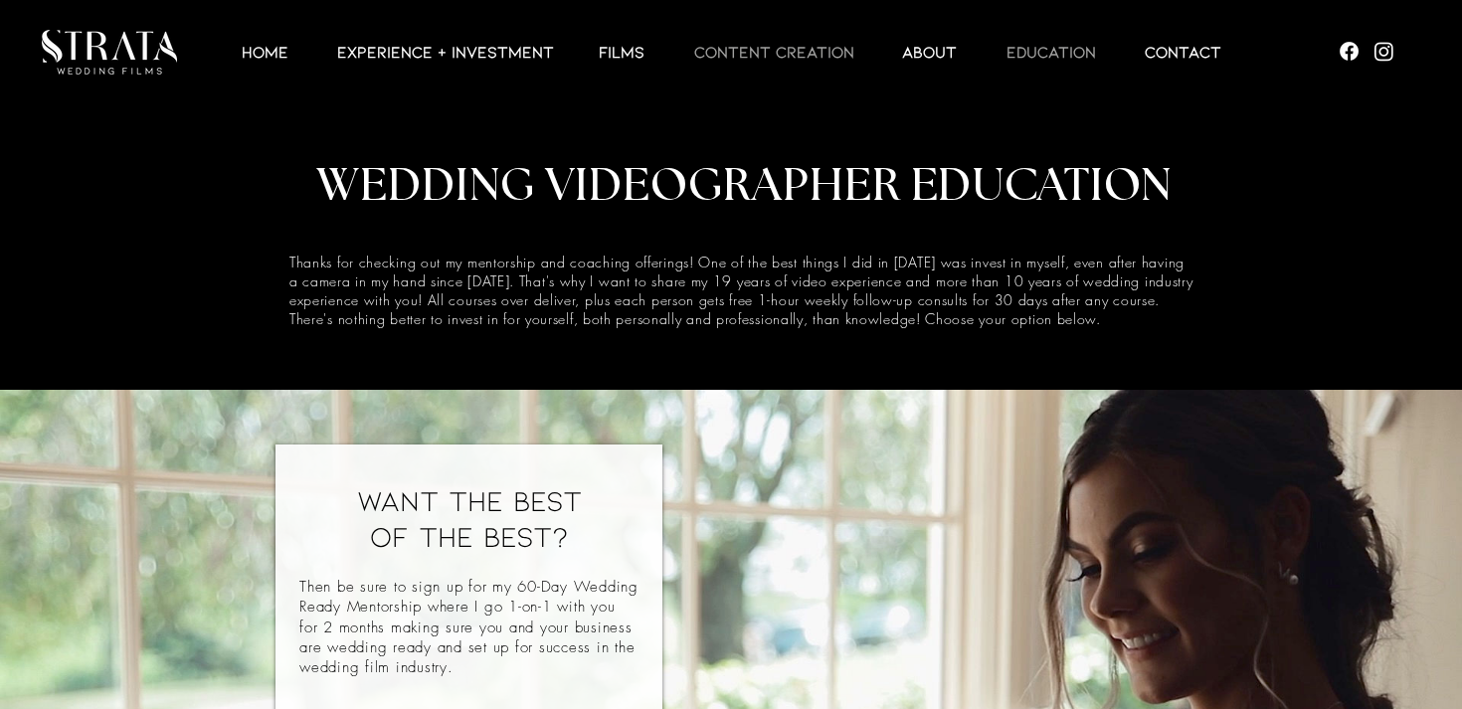
click at [817, 53] on p "CONTENT CREATION" at bounding box center [774, 52] width 180 height 24
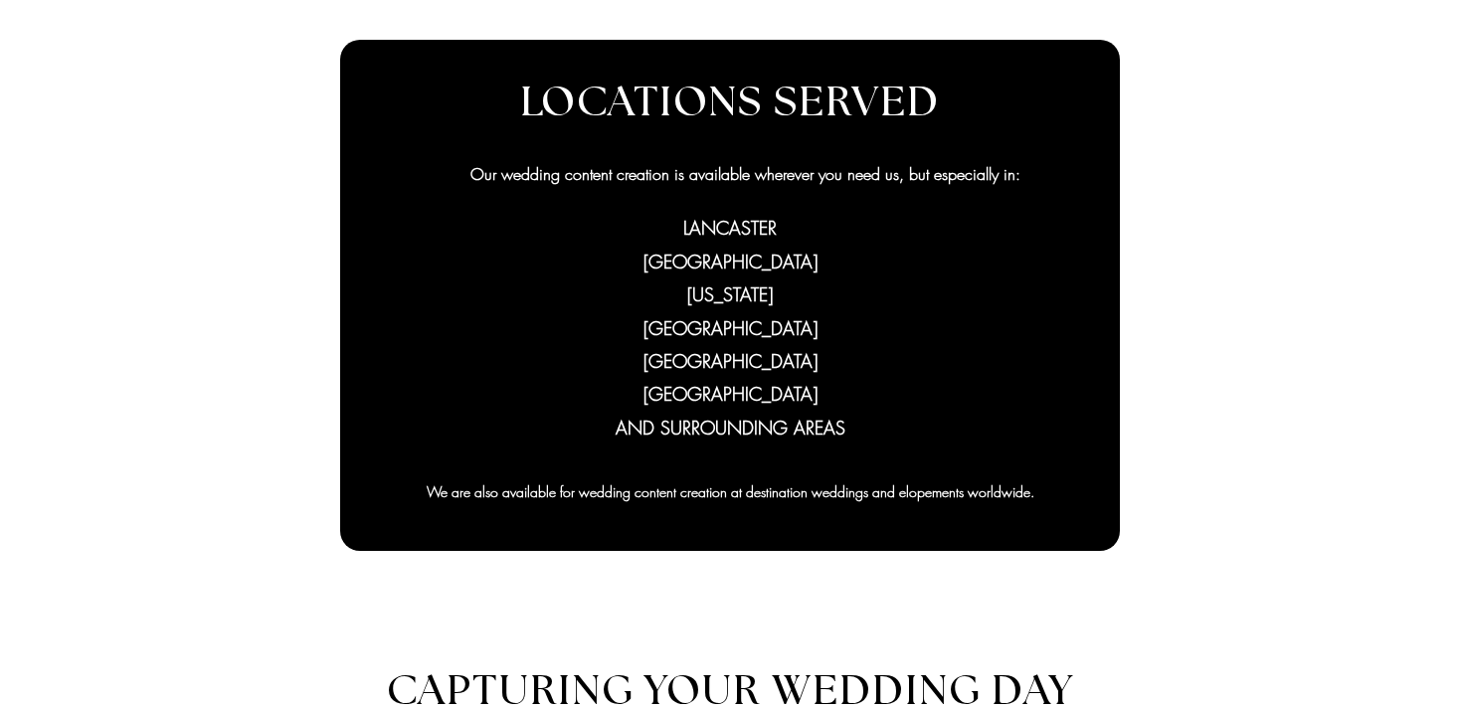
scroll to position [986, 0]
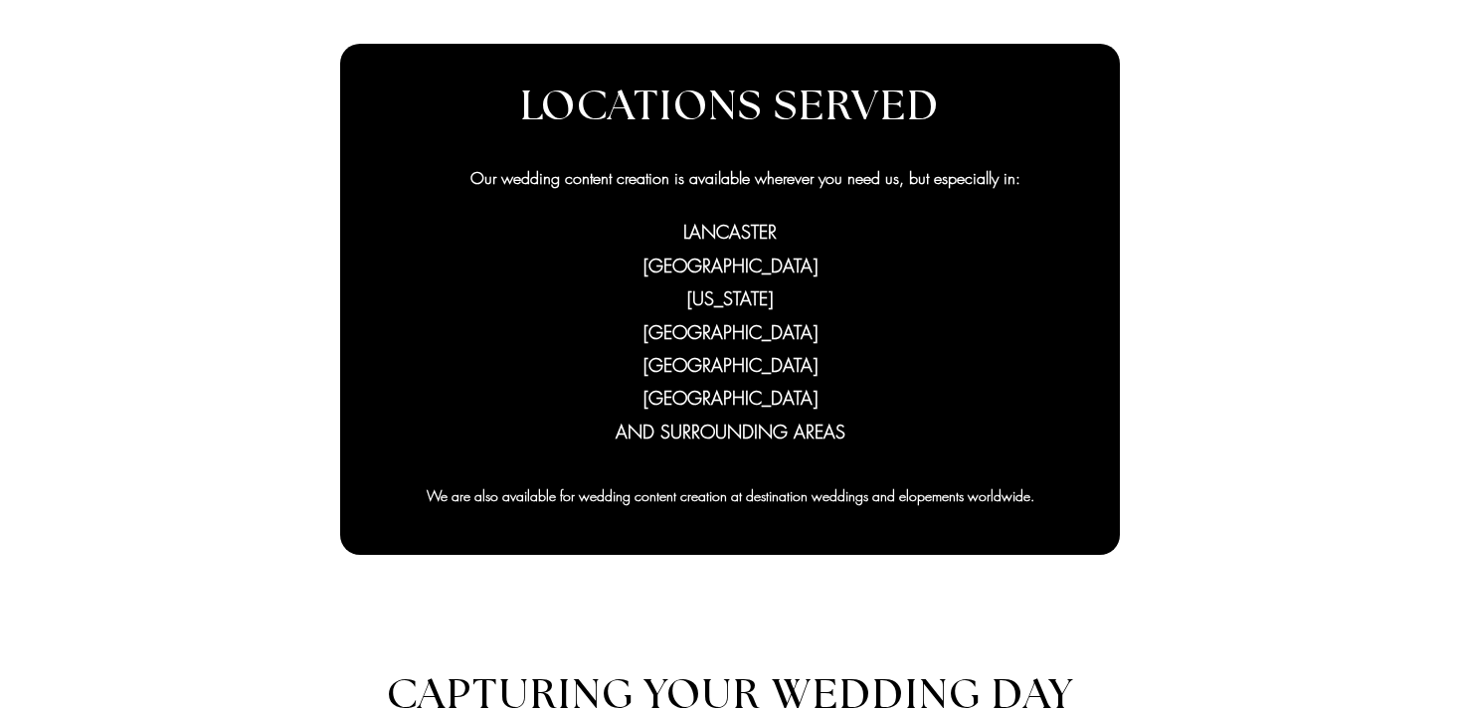
click at [1214, 158] on div at bounding box center [731, 120] width 1462 height 1067
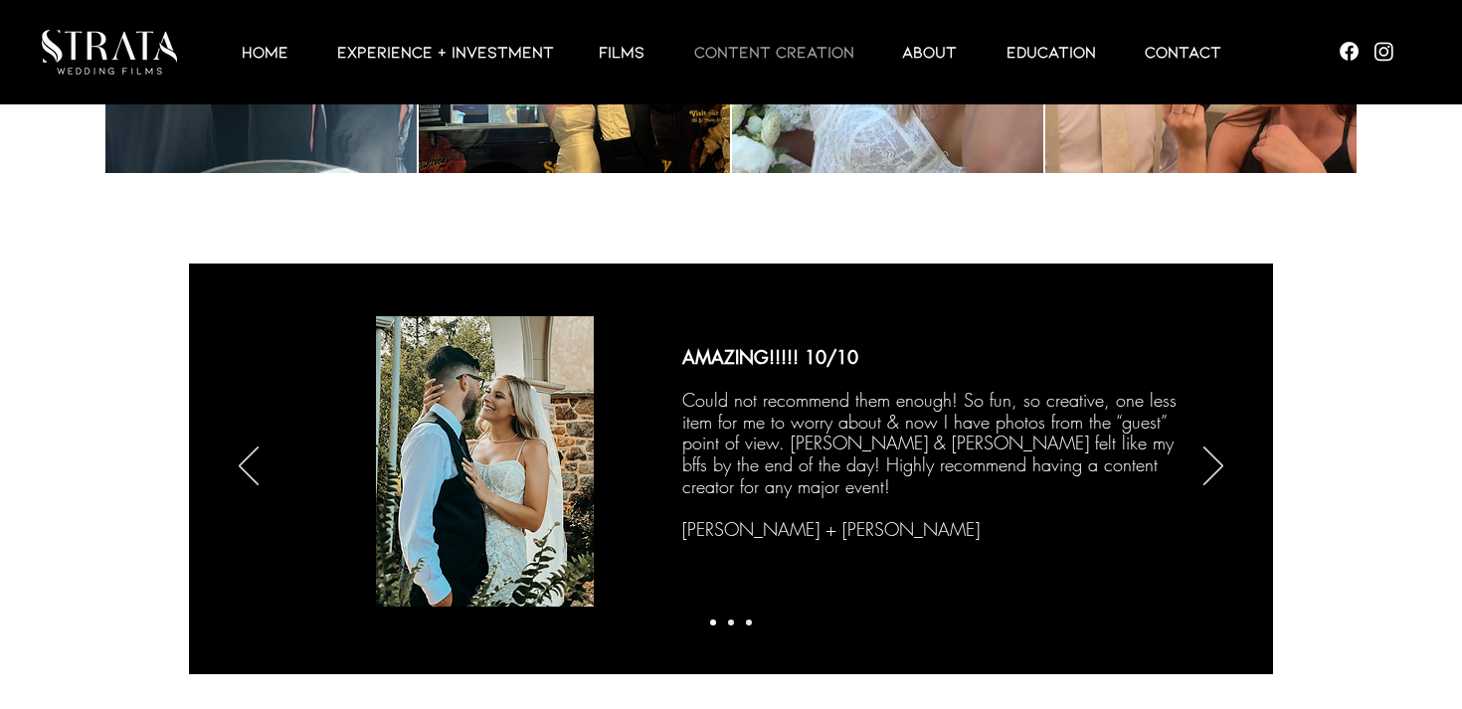
scroll to position [3155, 0]
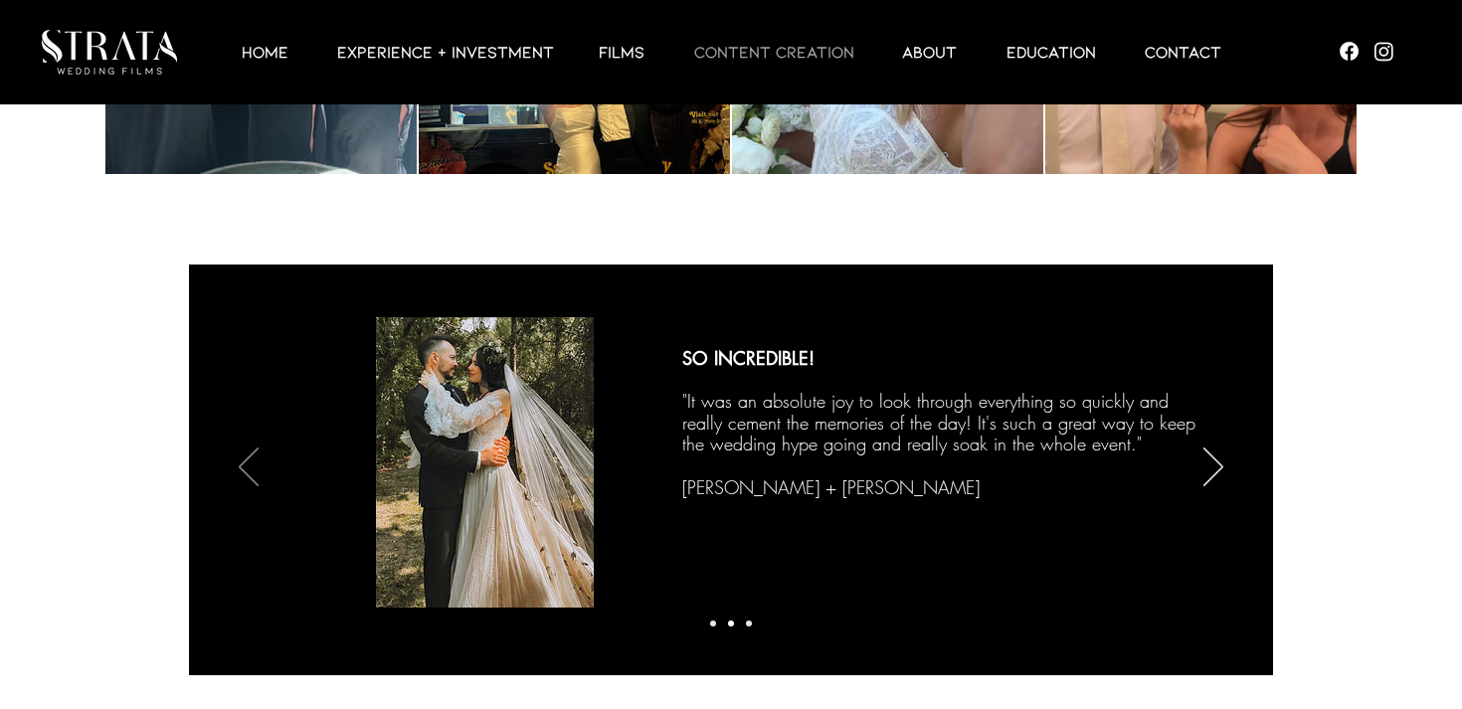
click at [254, 463] on icon "Previous" at bounding box center [249, 467] width 20 height 39
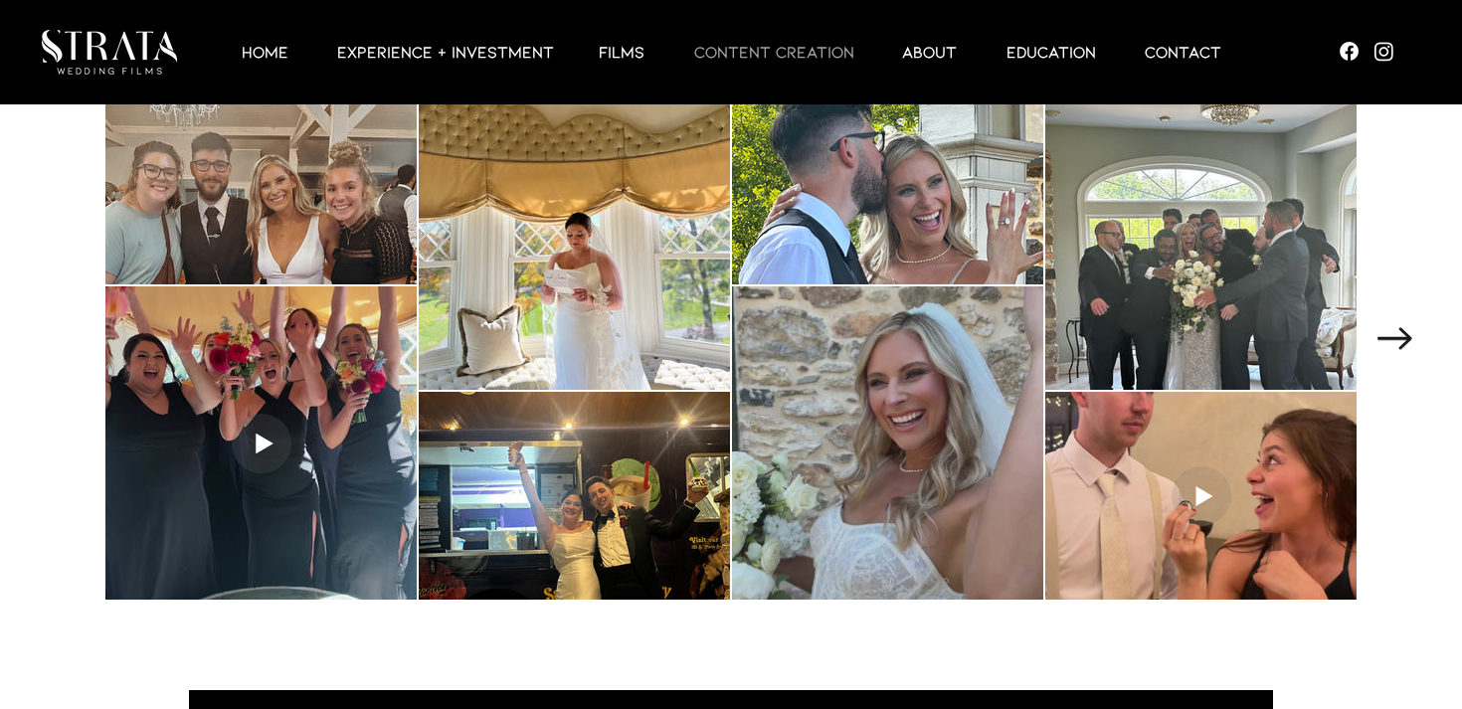
scroll to position [2729, 0]
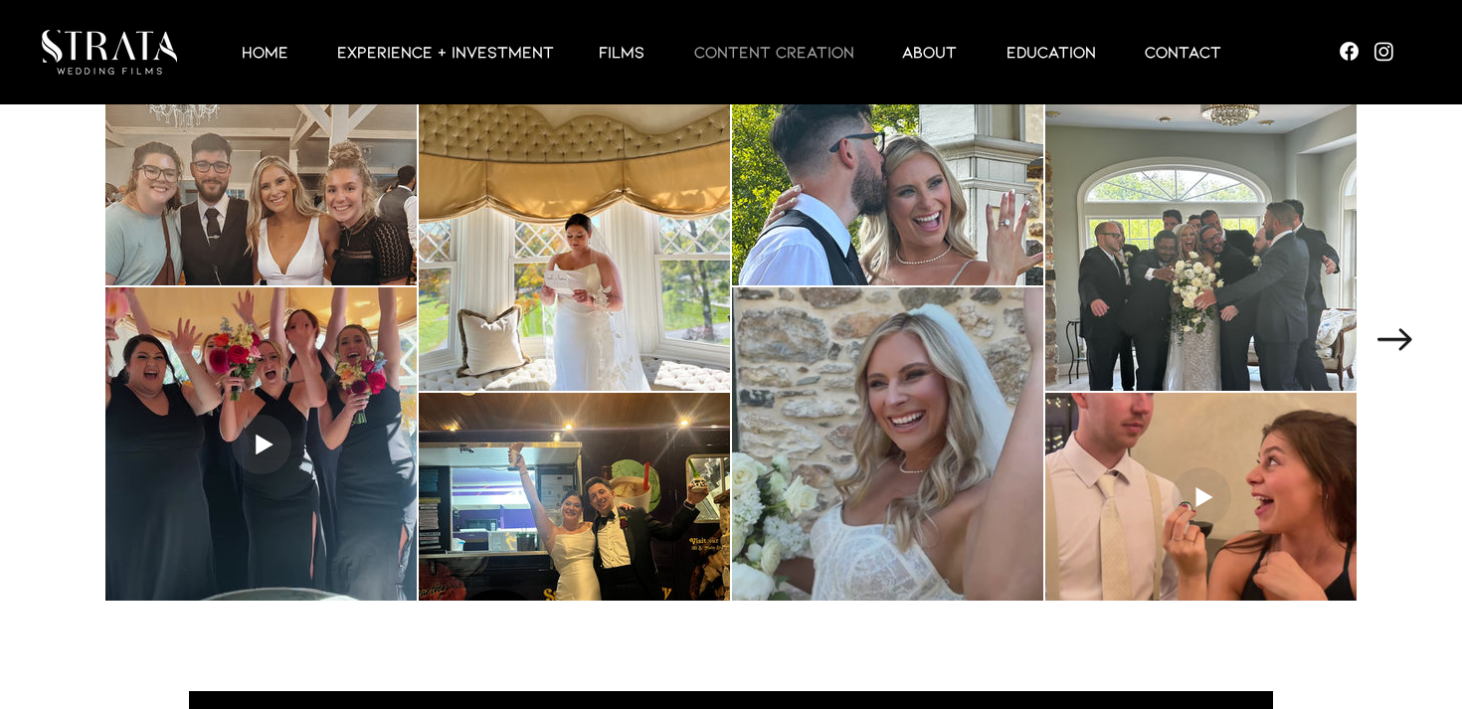
click at [922, 487] on div at bounding box center [887, 443] width 311 height 313
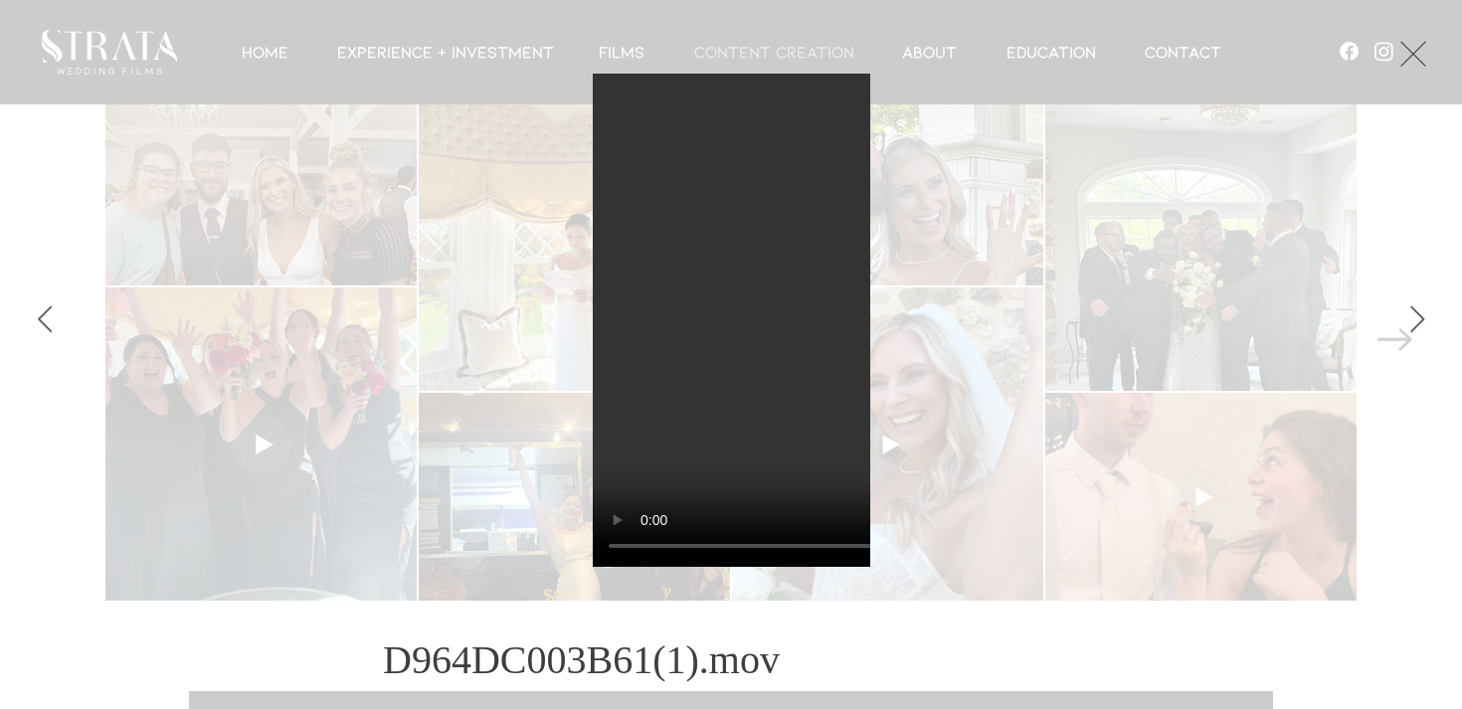
click at [1045, 427] on div "Gallery item, detailed view" at bounding box center [731, 320] width 1283 height 493
click at [1432, 61] on button "Exit expand mode" at bounding box center [1414, 52] width 38 height 44
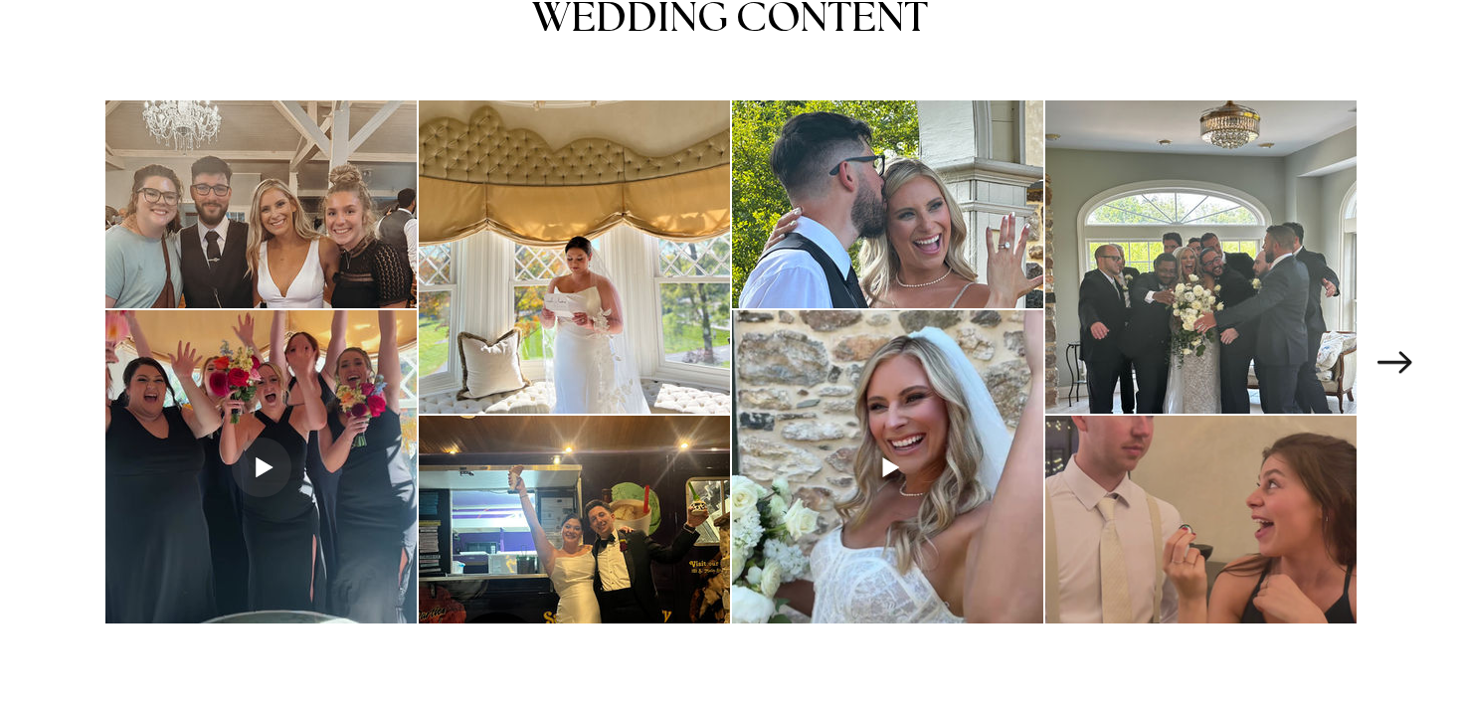
scroll to position [2702, 0]
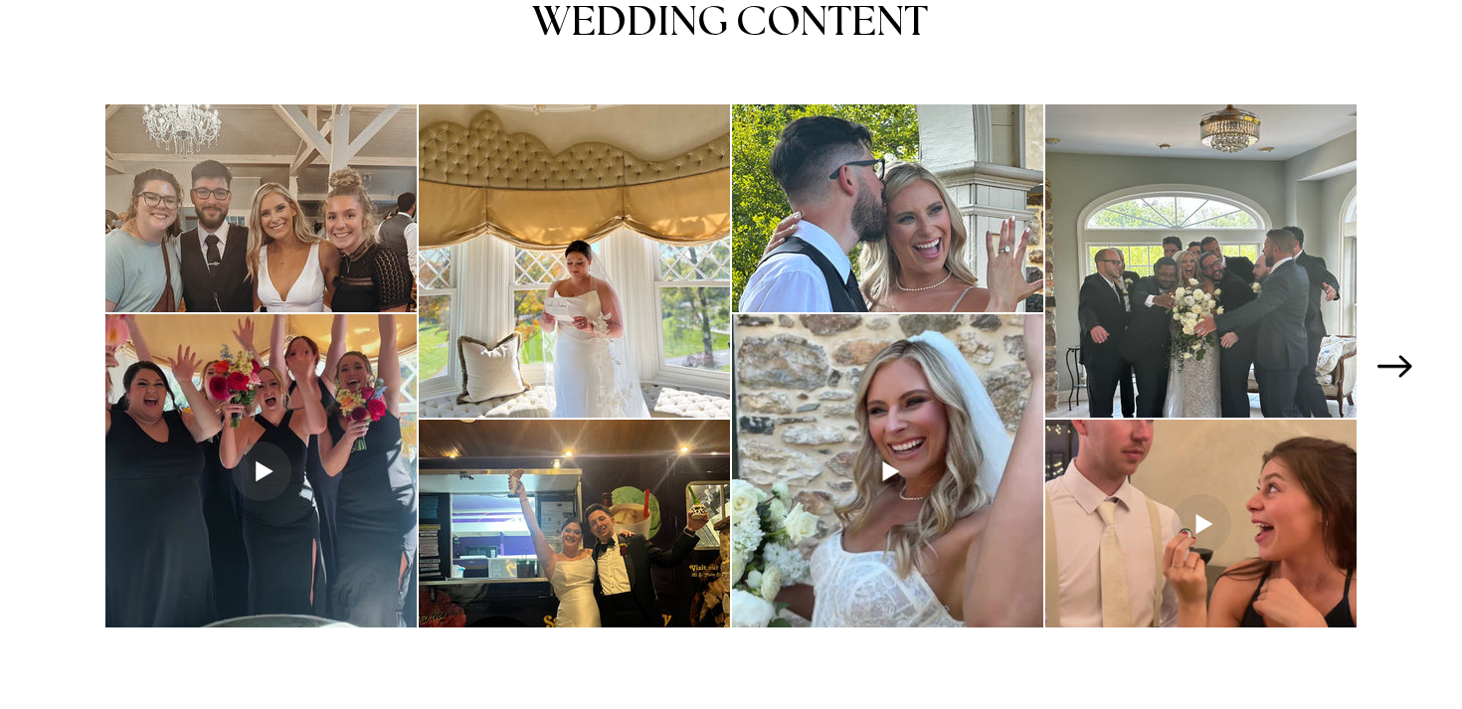
click at [1402, 361] on icon "Next Item" at bounding box center [1395, 366] width 35 height 22
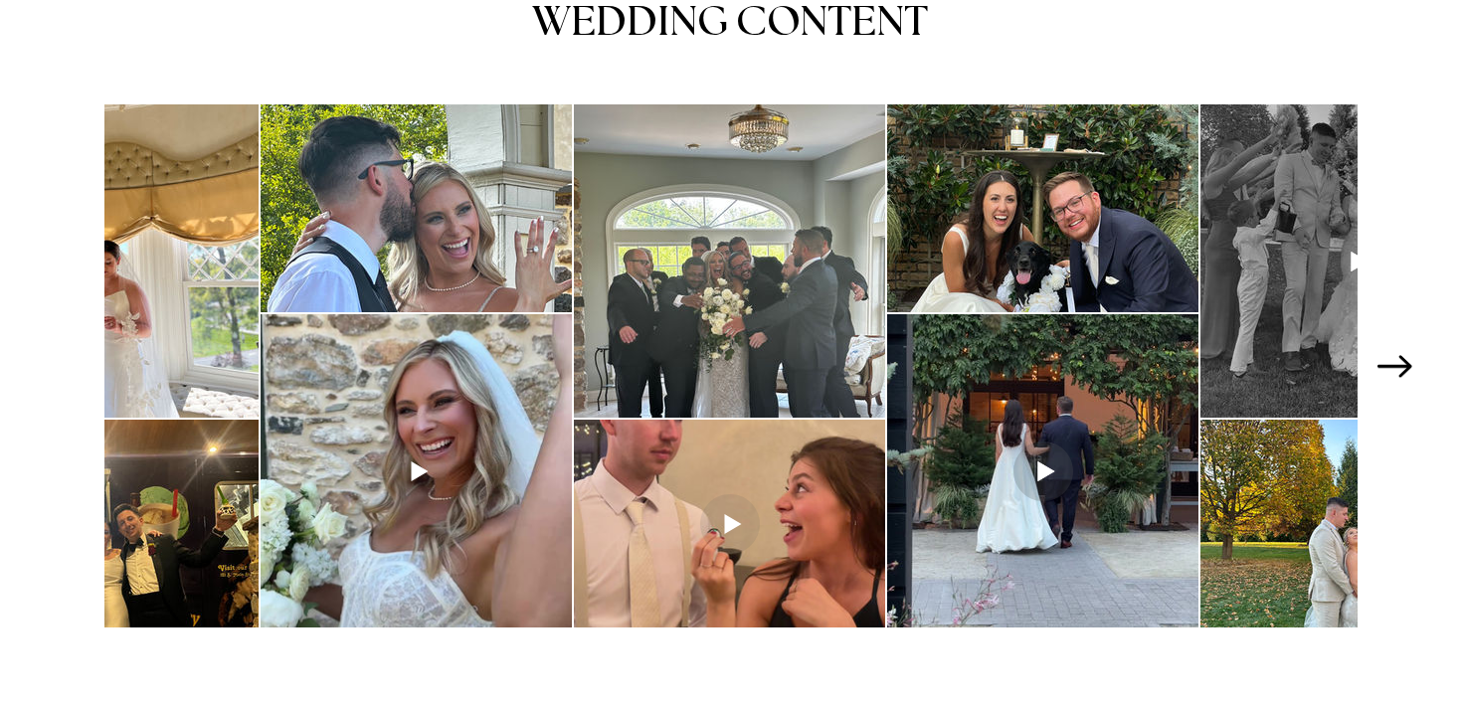
scroll to position [0, 472]
click at [1402, 357] on icon "Next Item" at bounding box center [1395, 366] width 35 height 22
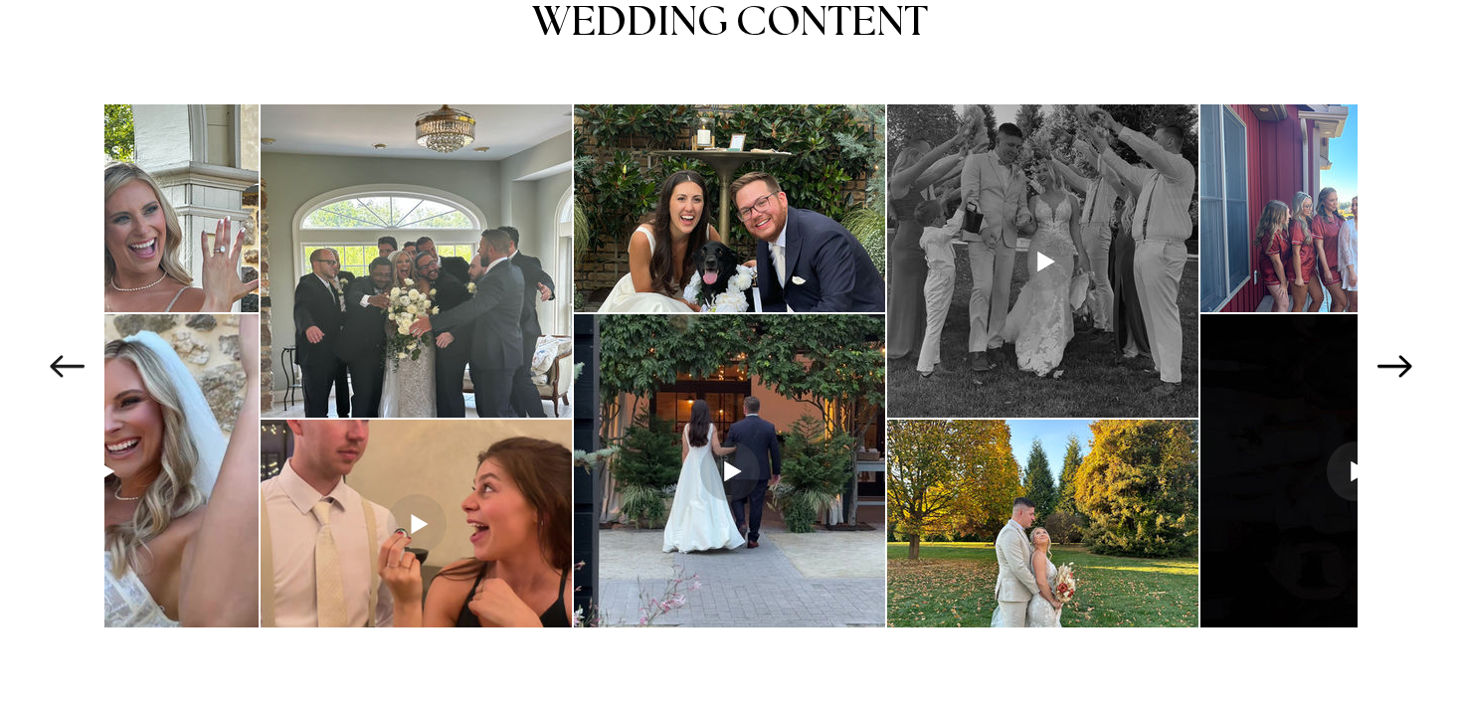
click at [1402, 357] on icon "Next Item" at bounding box center [1395, 366] width 35 height 22
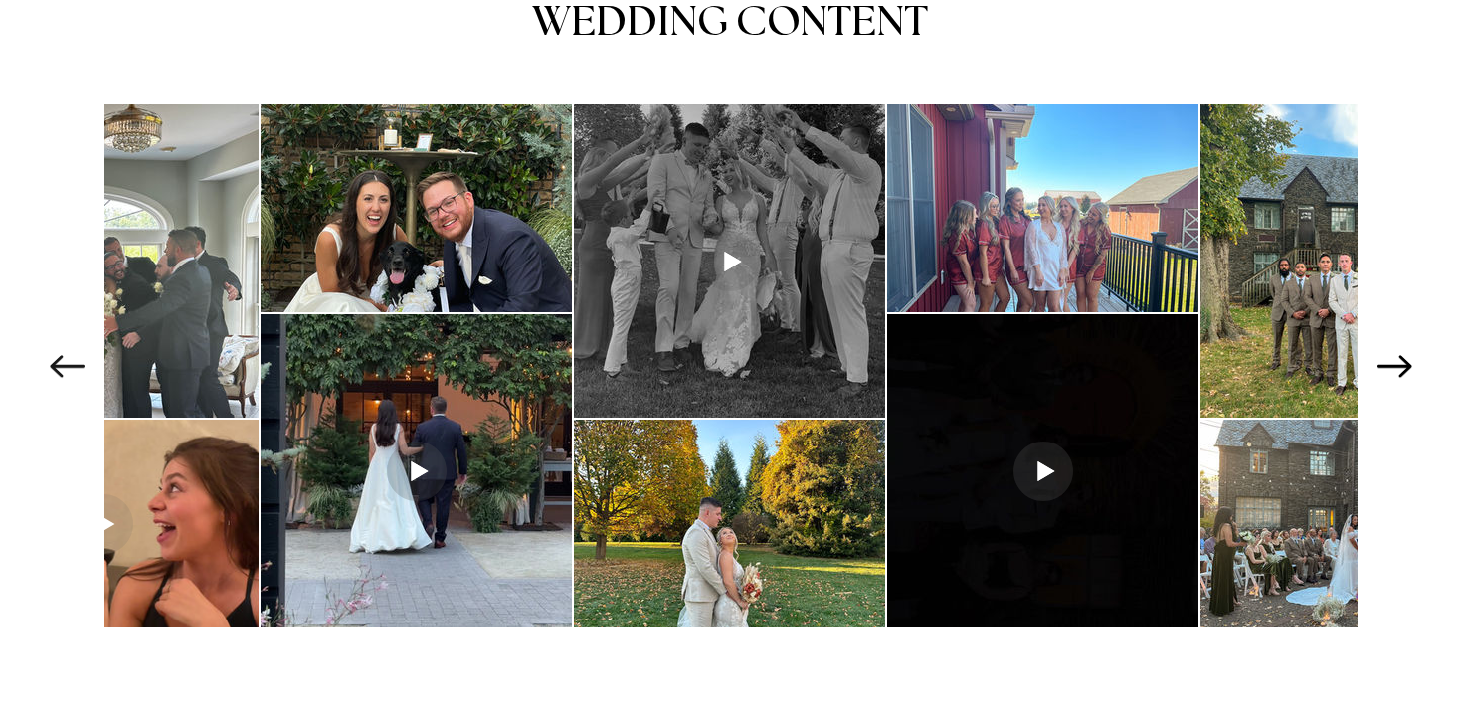
click at [1402, 357] on icon "Next Item" at bounding box center [1395, 366] width 35 height 22
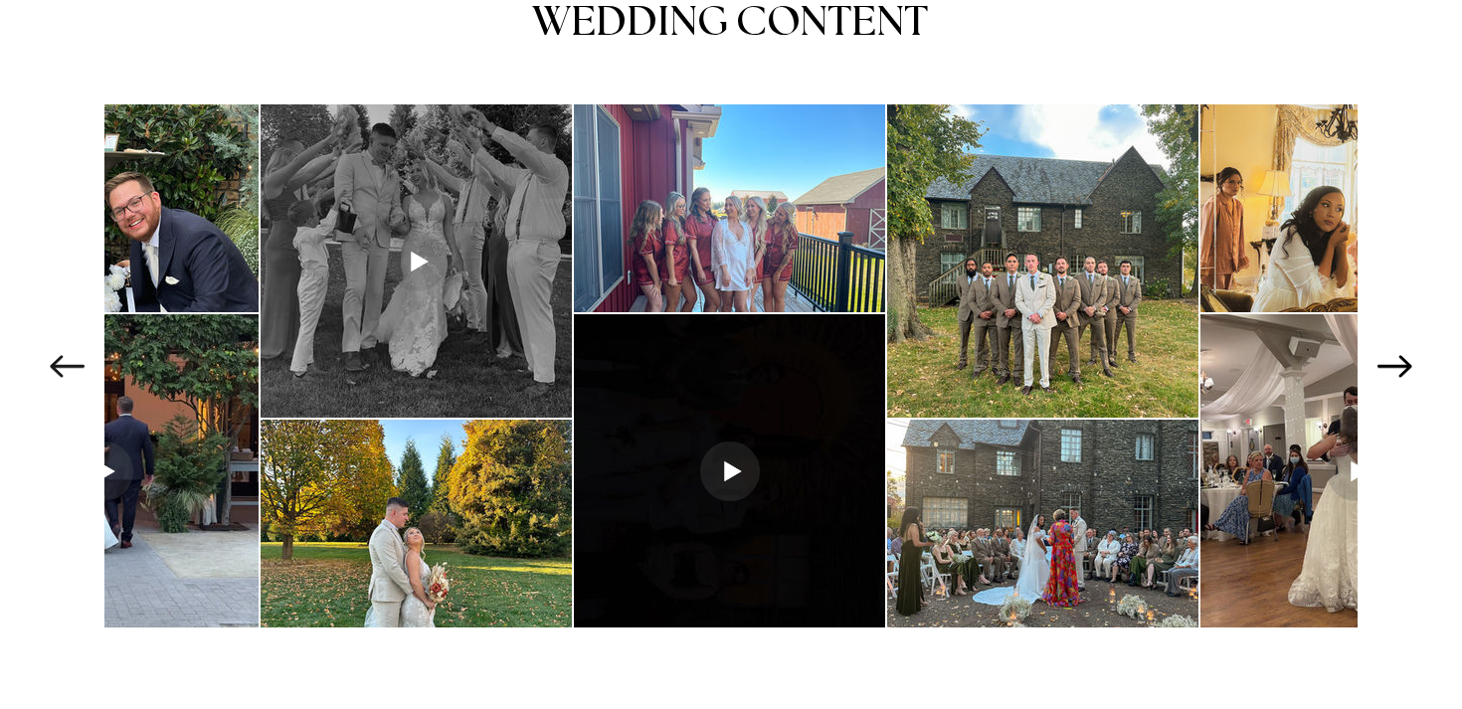
click at [1402, 357] on icon "Next Item" at bounding box center [1395, 366] width 35 height 22
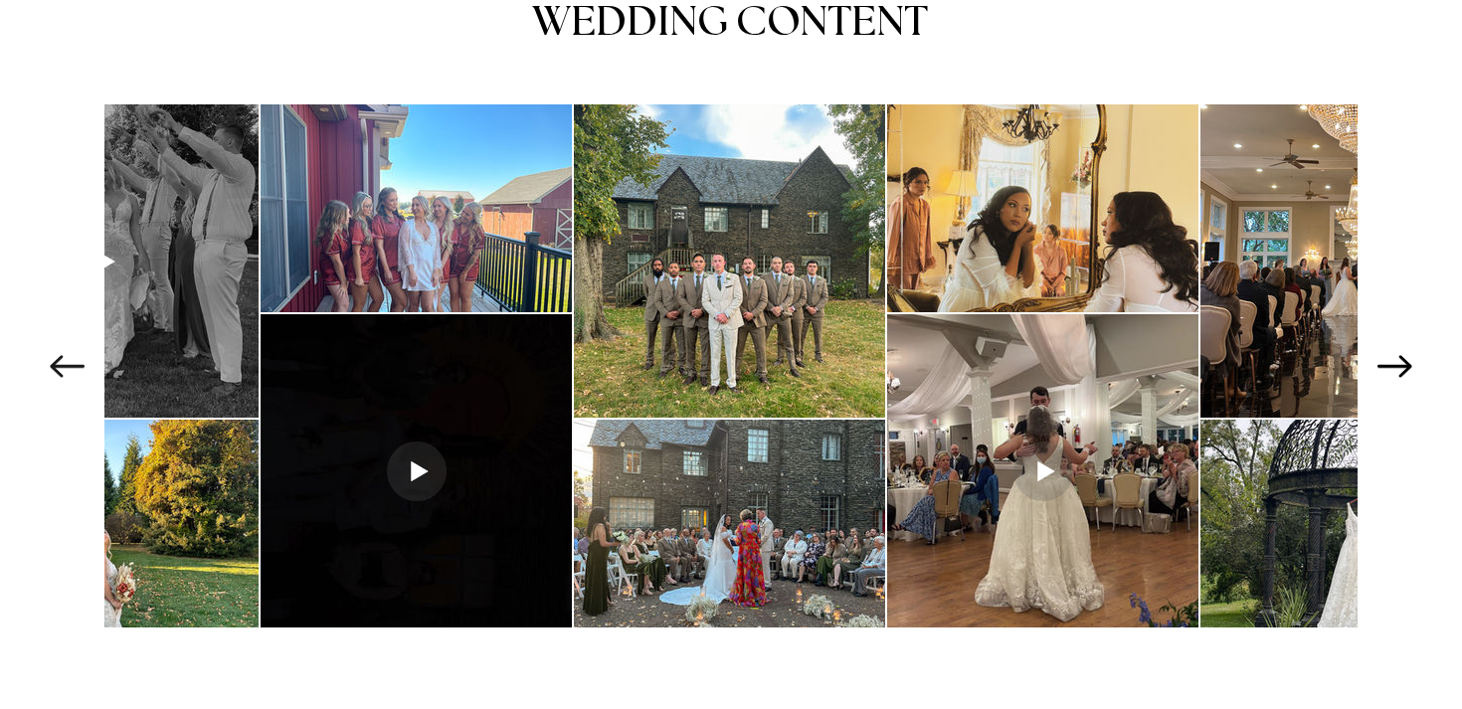
click at [1402, 357] on icon "Next Item" at bounding box center [1395, 366] width 35 height 22
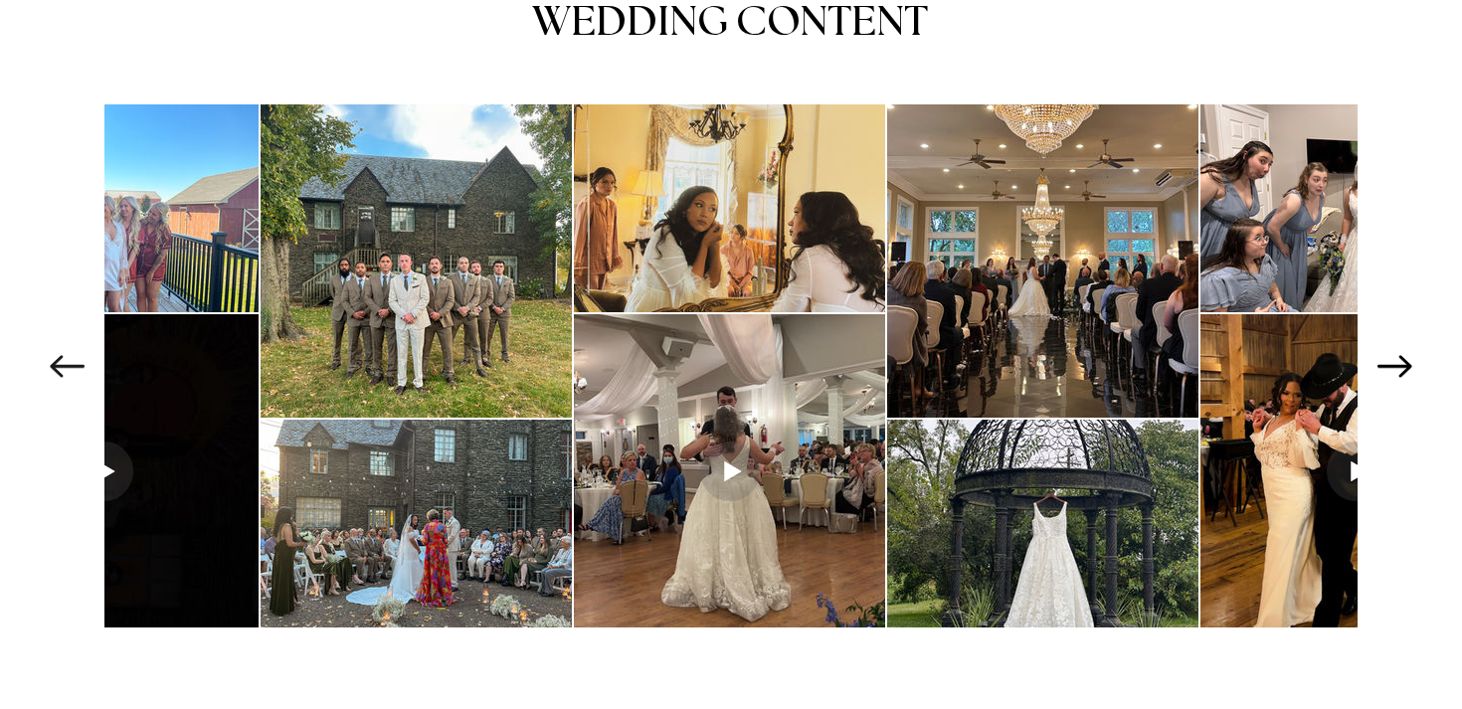
scroll to position [0, 2038]
click at [1402, 357] on icon "Next Item" at bounding box center [1395, 366] width 35 height 22
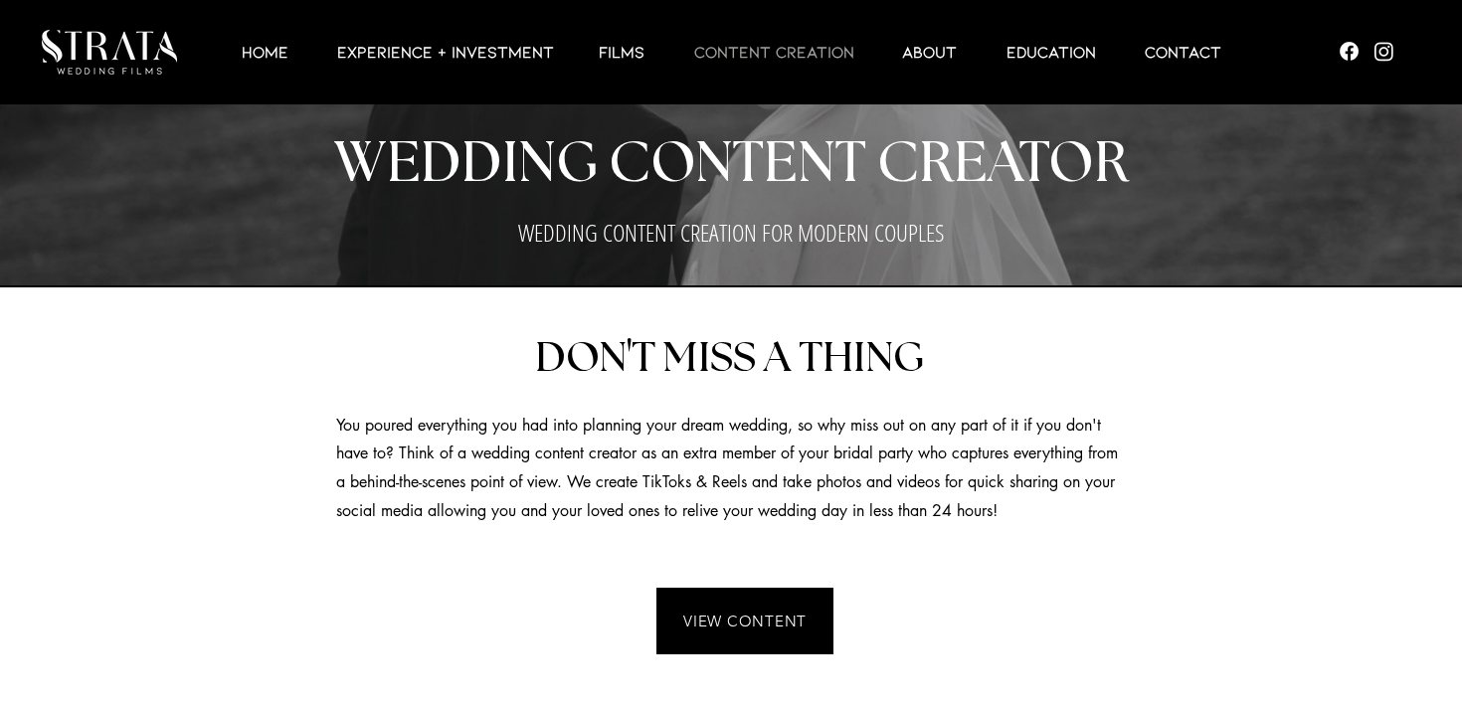
scroll to position [0, 0]
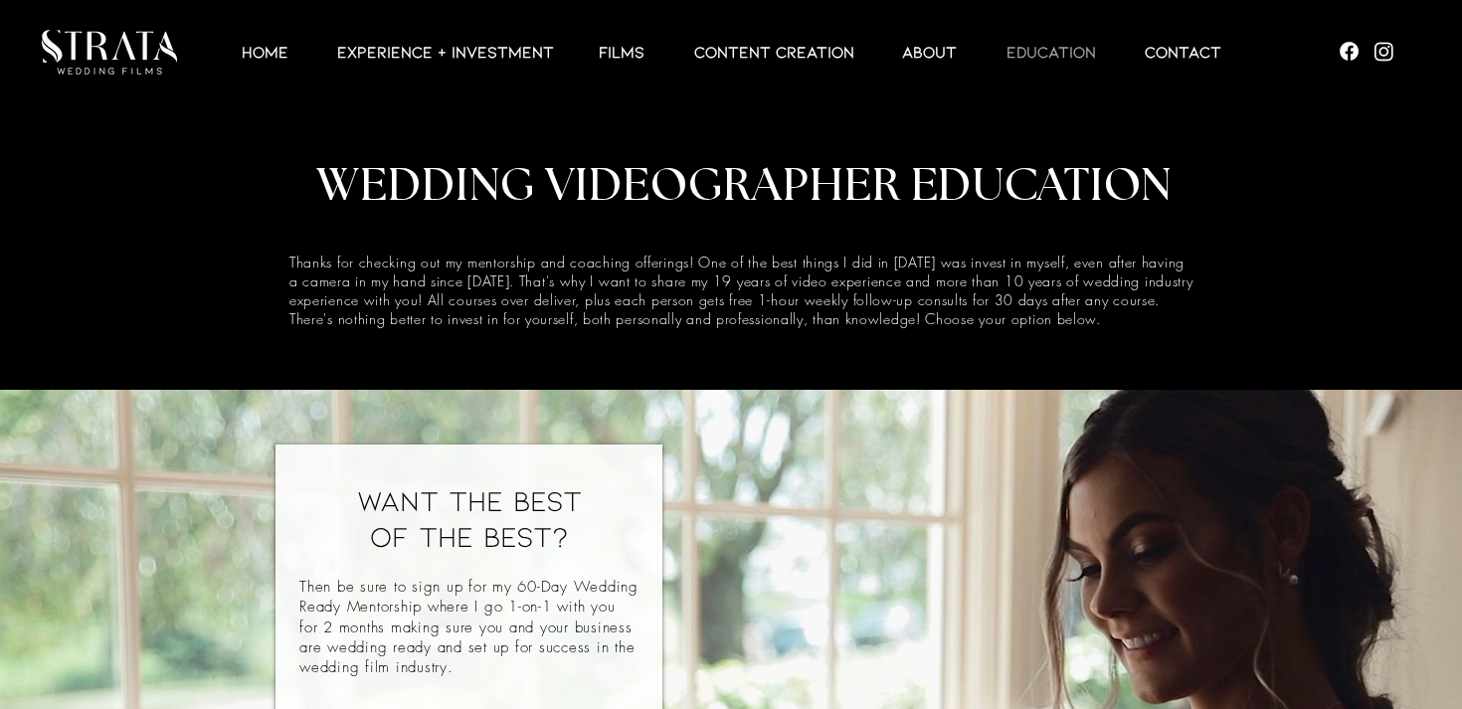
scroll to position [3498, 0]
